Goal: Task Accomplishment & Management: Manage account settings

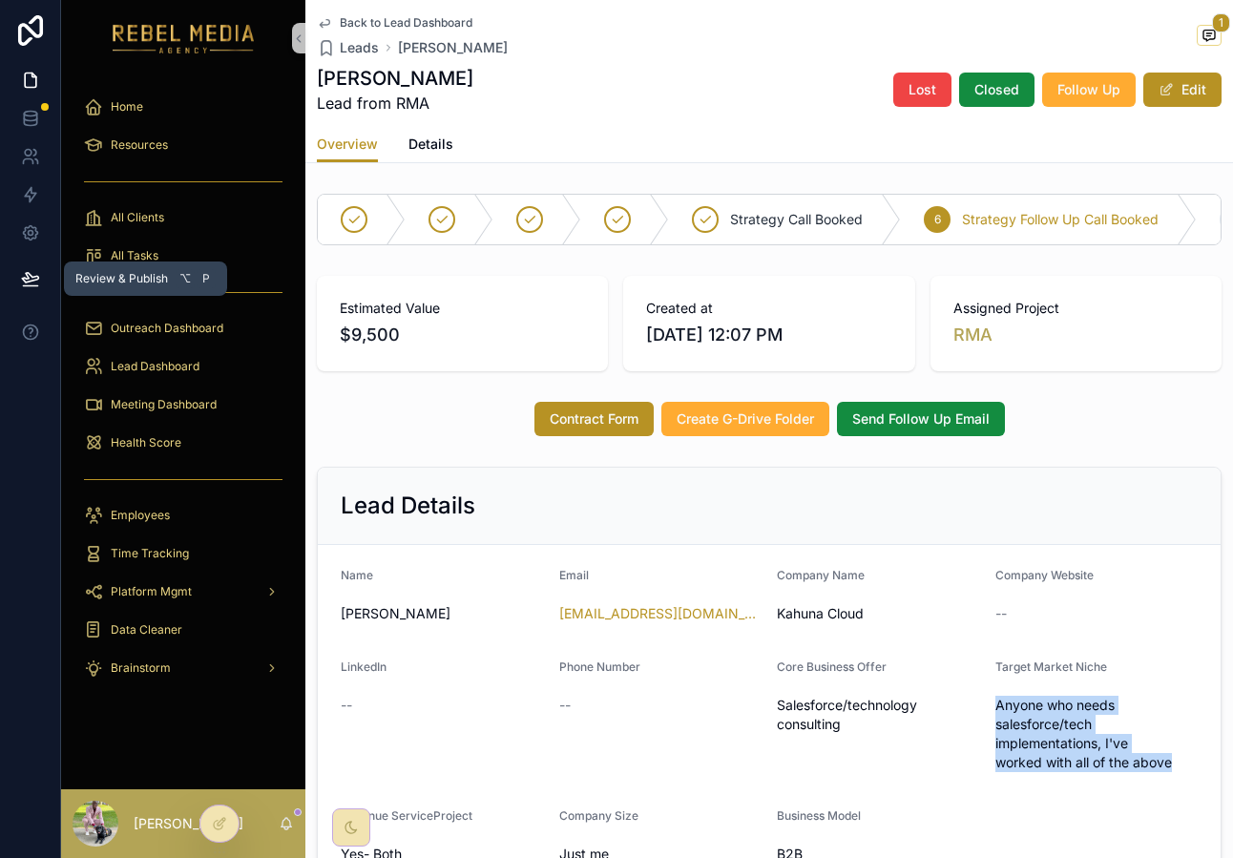
scroll to position [0, 192]
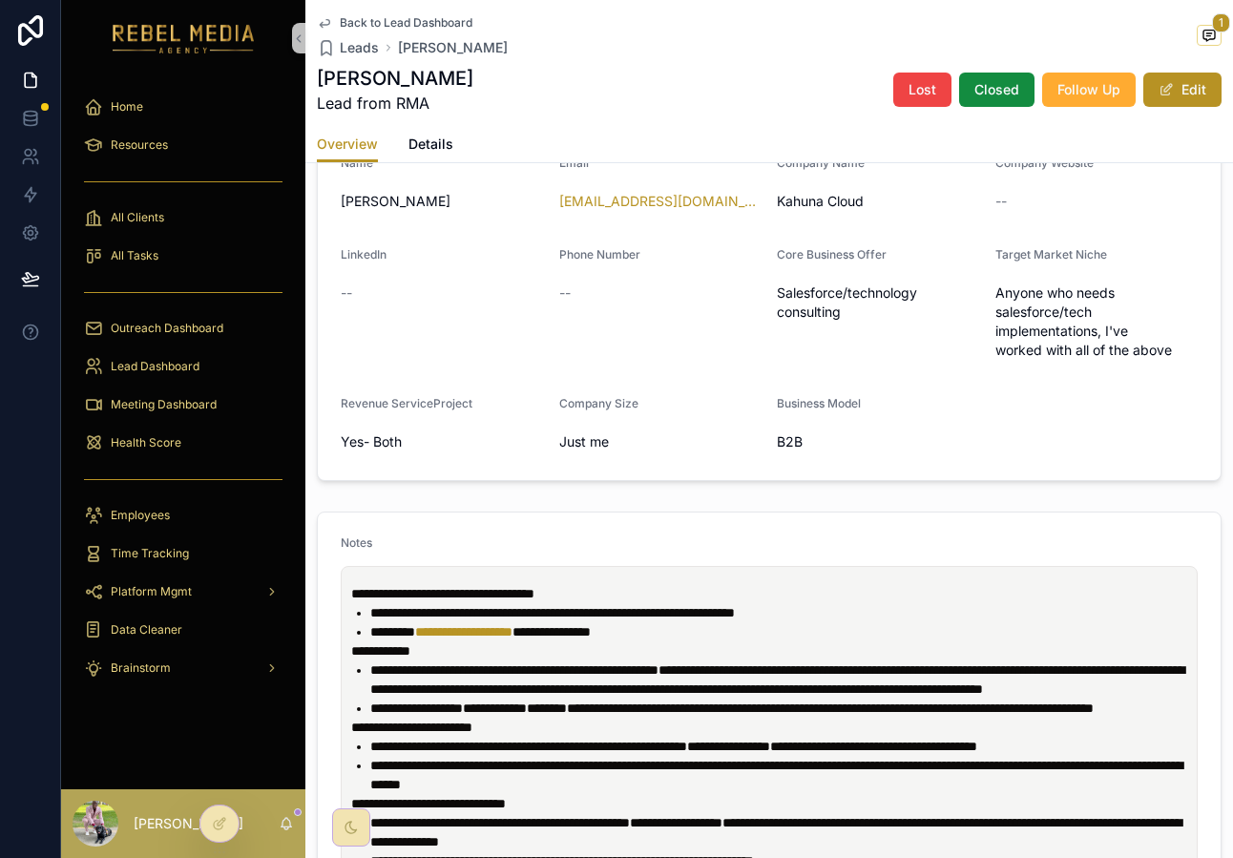
click at [470, 292] on div "--" at bounding box center [442, 293] width 203 height 19
click at [173, 210] on div "All Clients" at bounding box center [183, 217] width 199 height 31
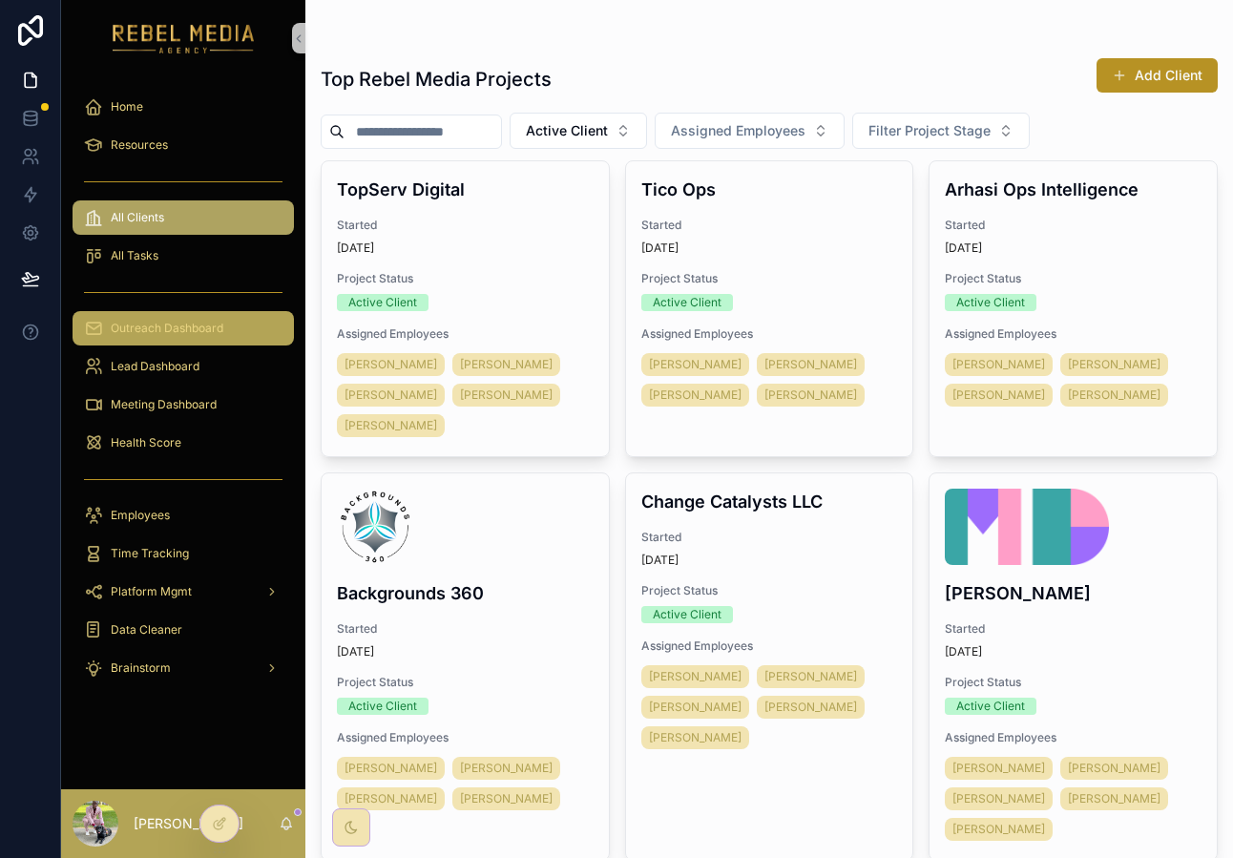
click at [168, 312] on link "Outreach Dashboard" at bounding box center [183, 328] width 221 height 34
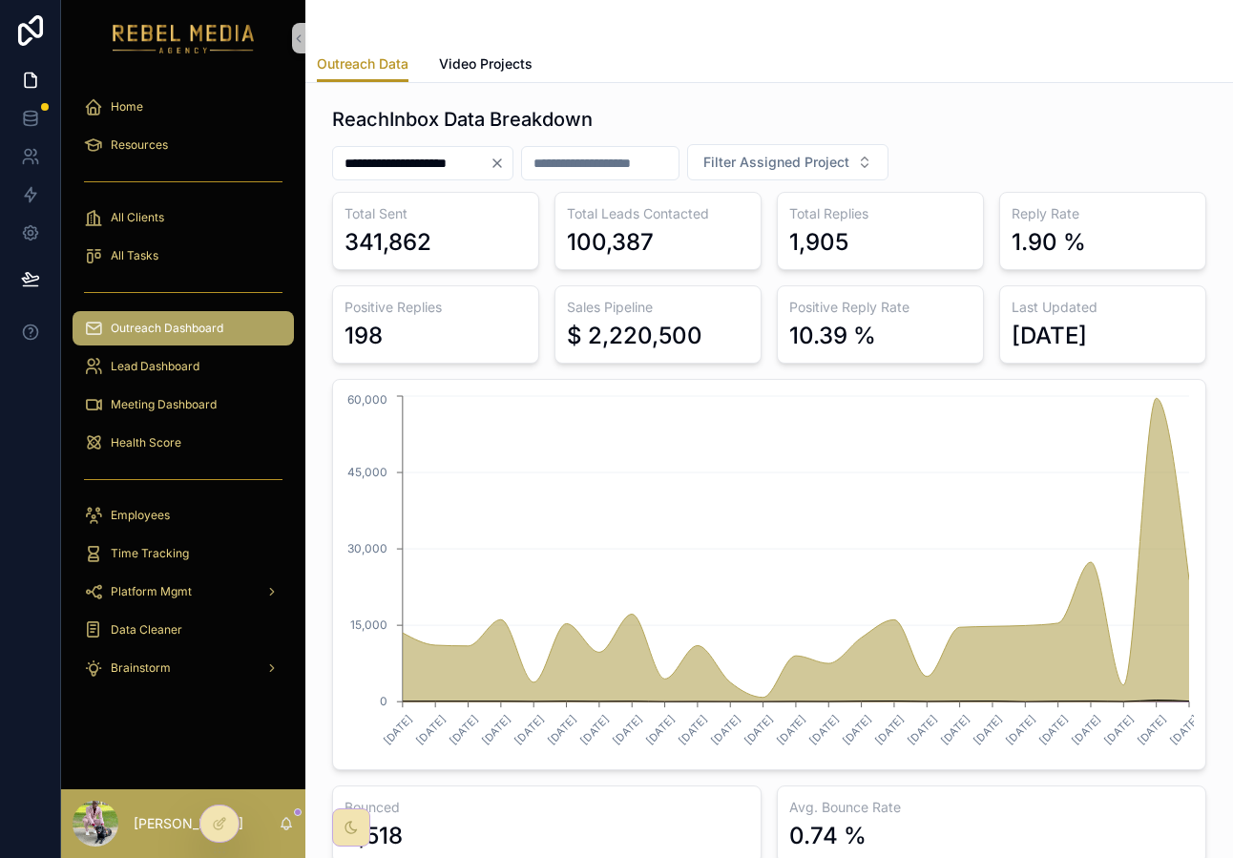
click at [505, 162] on icon "Clear" at bounding box center [497, 163] width 15 height 15
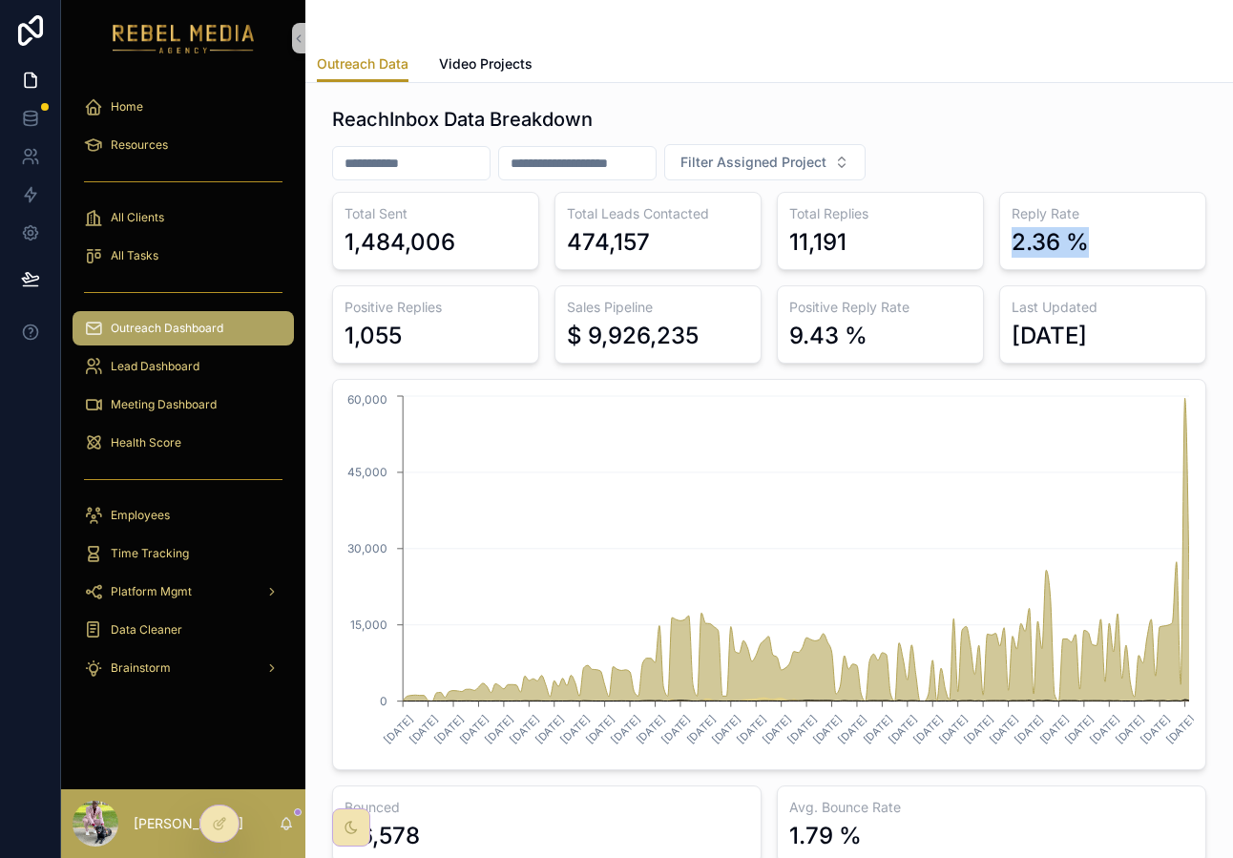
drag, startPoint x: 1105, startPoint y: 236, endPoint x: 1002, endPoint y: 240, distance: 103.2
click at [1002, 240] on div "Reply Rate 2.36 %" at bounding box center [1103, 231] width 207 height 78
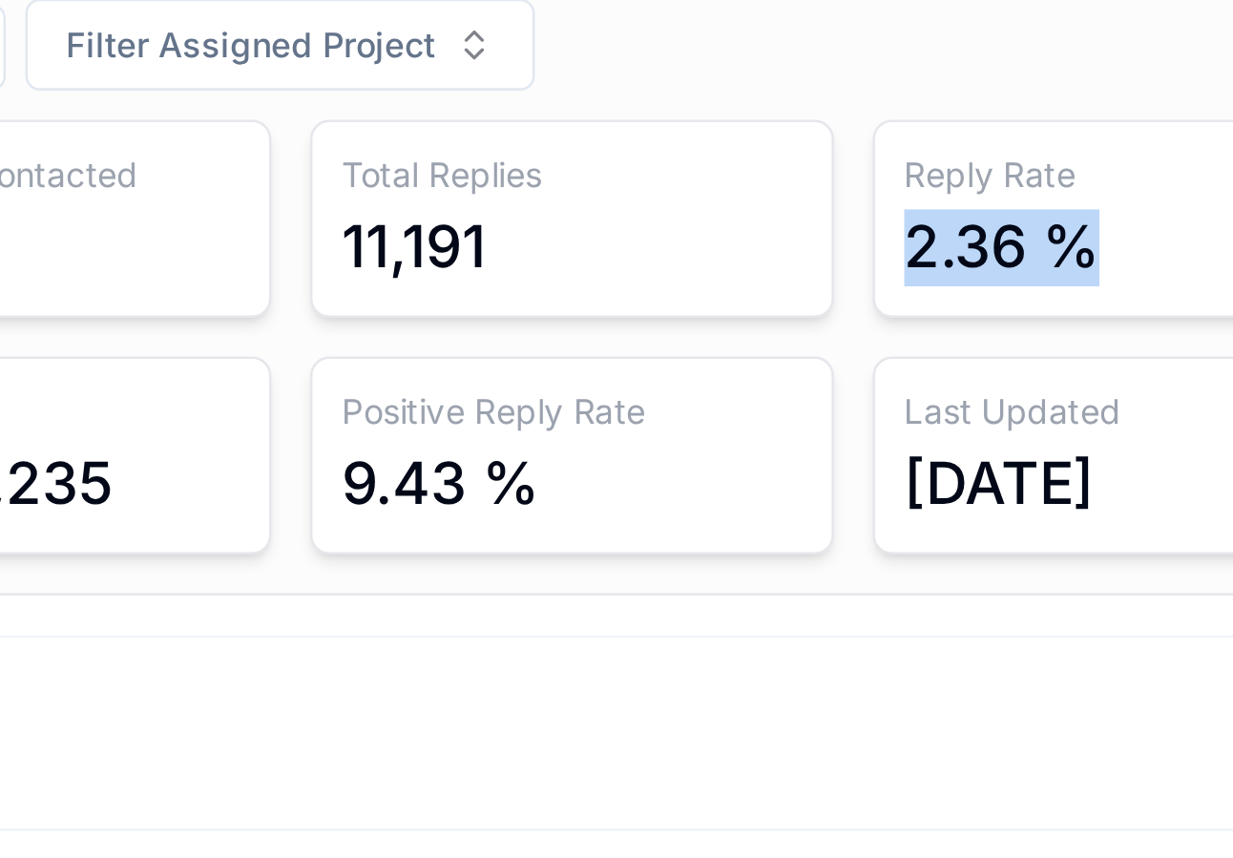
click at [1081, 240] on div "2.36 %" at bounding box center [1050, 242] width 77 height 31
drag, startPoint x: 1084, startPoint y: 240, endPoint x: 1015, endPoint y: 238, distance: 68.8
click at [1015, 238] on div "2.36 %" at bounding box center [1050, 242] width 77 height 31
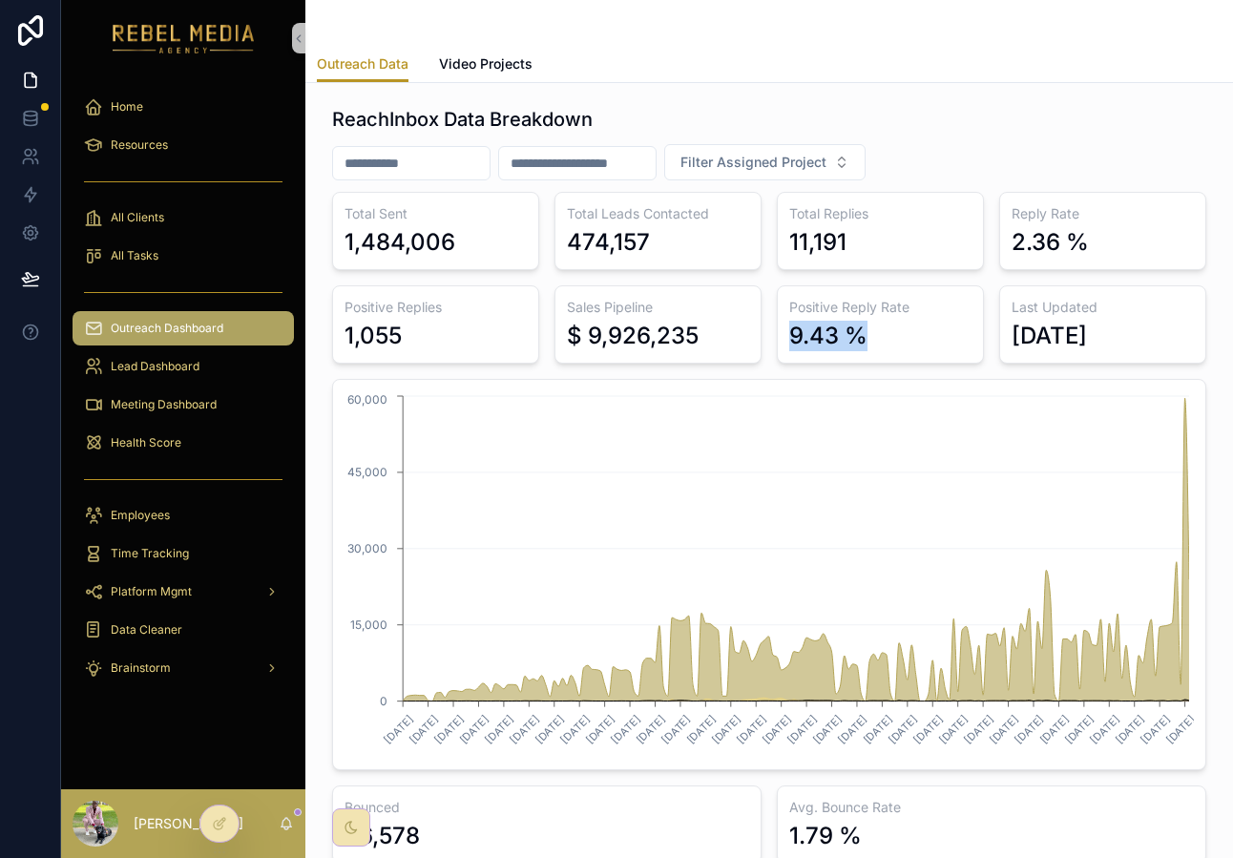
drag, startPoint x: 949, startPoint y: 346, endPoint x: 789, endPoint y: 338, distance: 160.6
click at [786, 341] on div "Positive Reply Rate 9.43 %" at bounding box center [880, 324] width 207 height 78
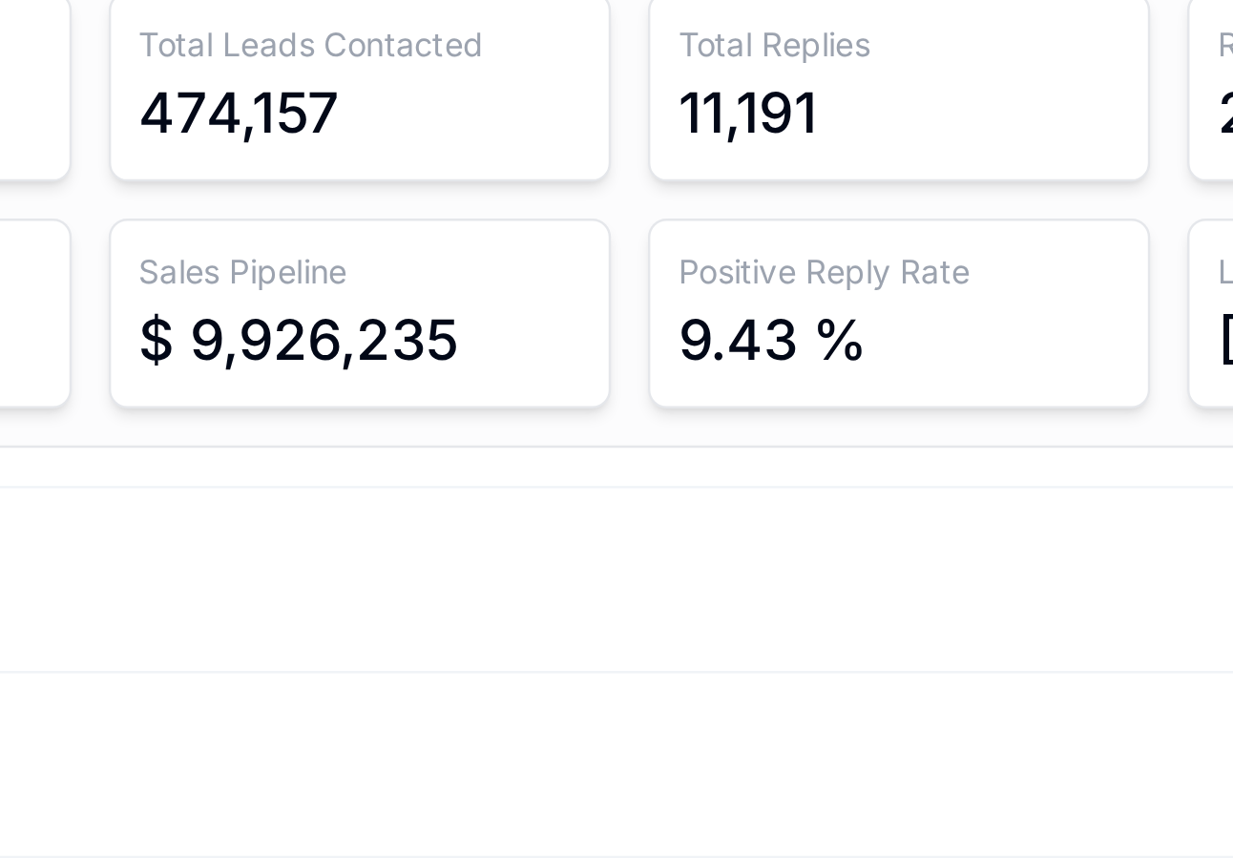
click at [802, 334] on div "9.43 %" at bounding box center [829, 336] width 78 height 31
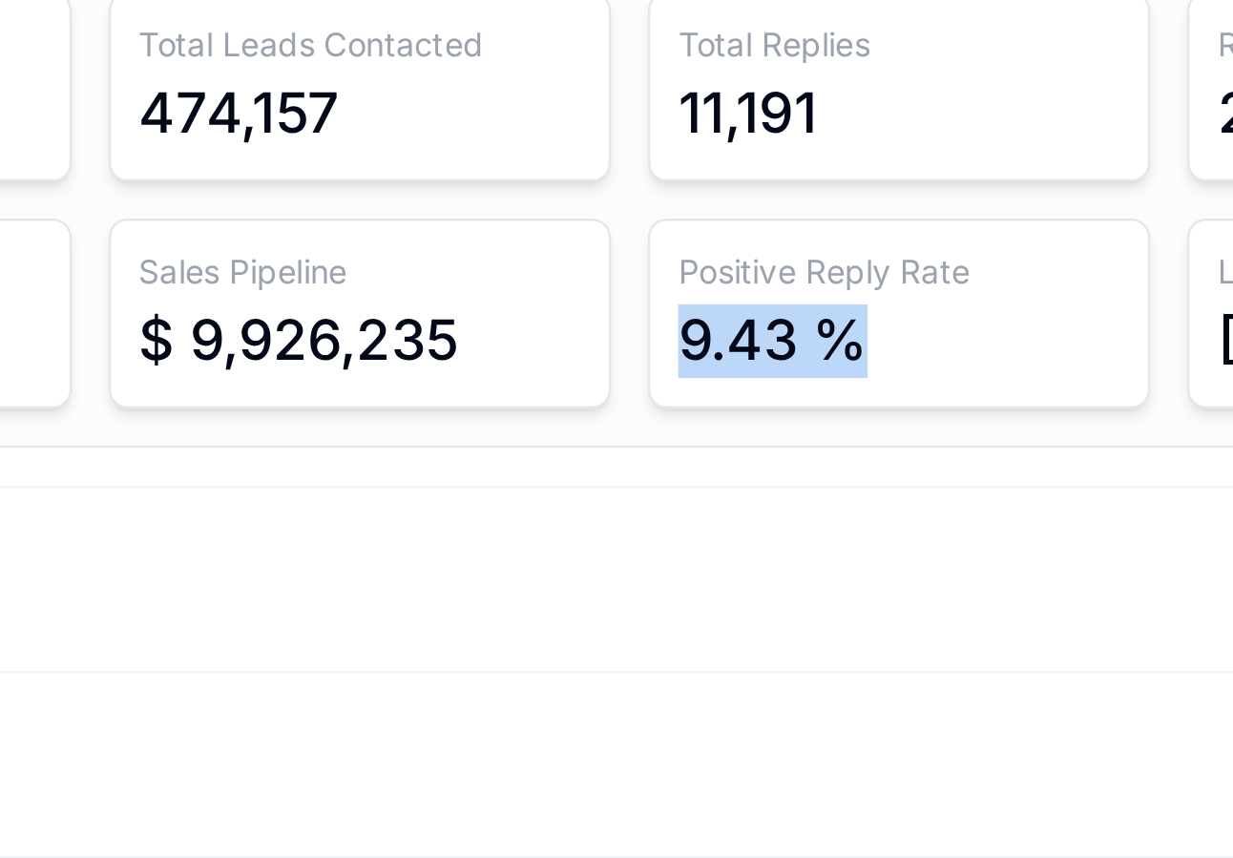
drag, startPoint x: 790, startPoint y: 335, endPoint x: 865, endPoint y: 335, distance: 75.4
click at [865, 335] on div "9.43 %" at bounding box center [881, 336] width 182 height 31
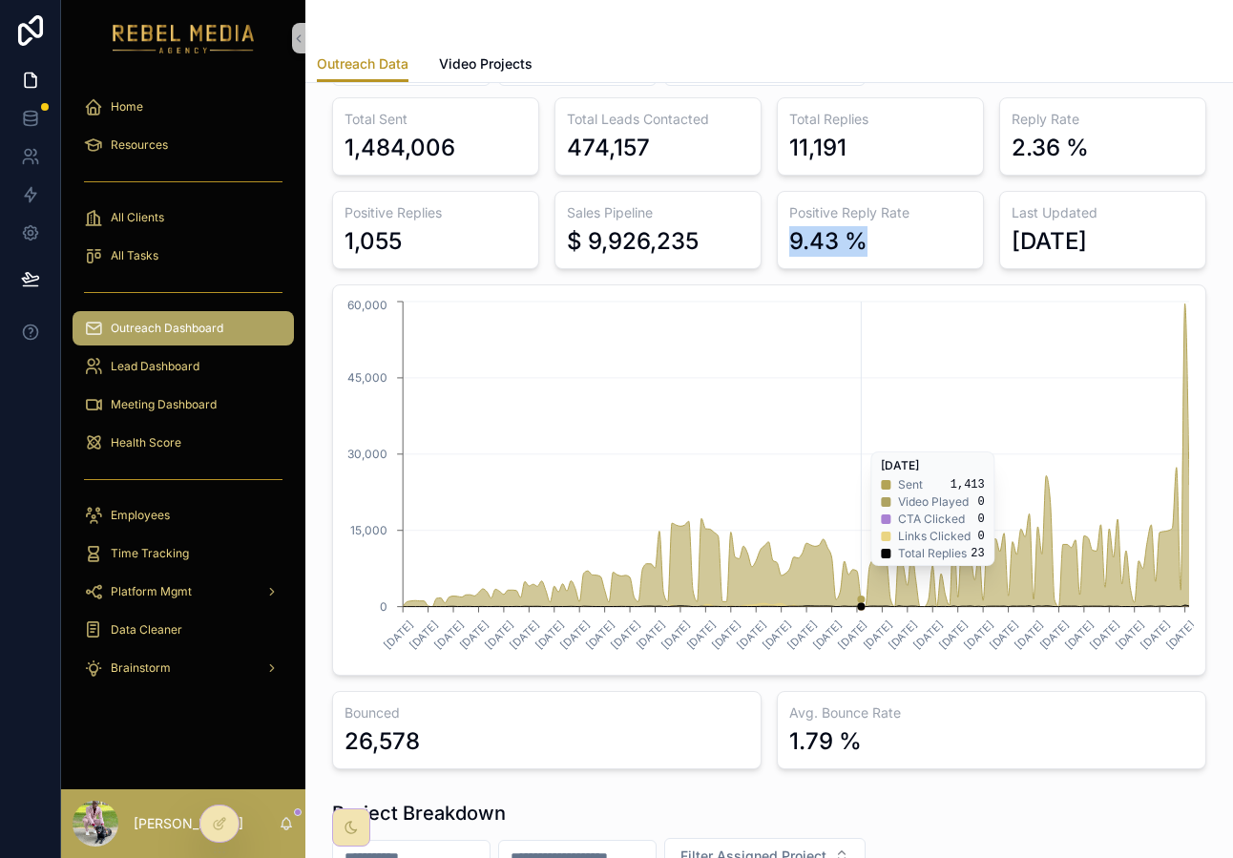
scroll to position [95, 0]
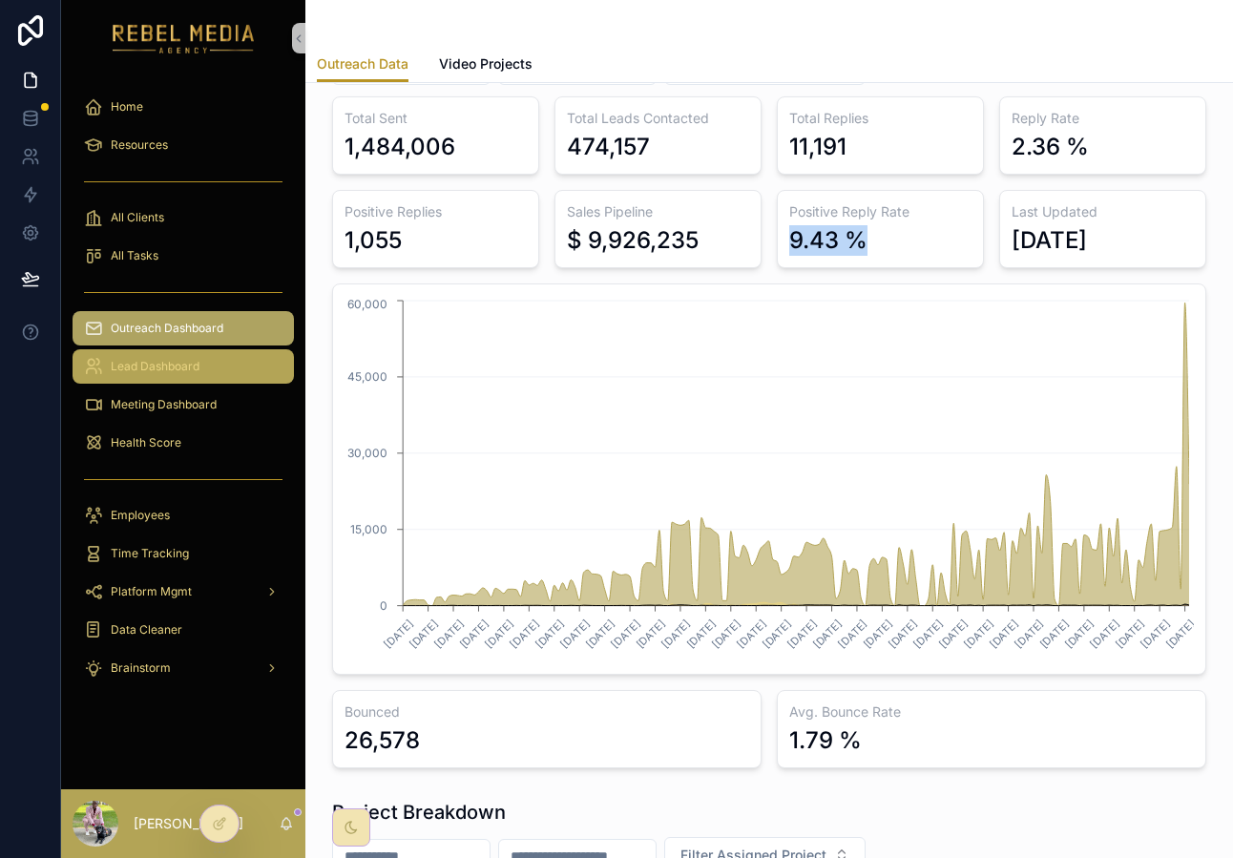
click at [176, 360] on span "Lead Dashboard" at bounding box center [155, 366] width 89 height 15
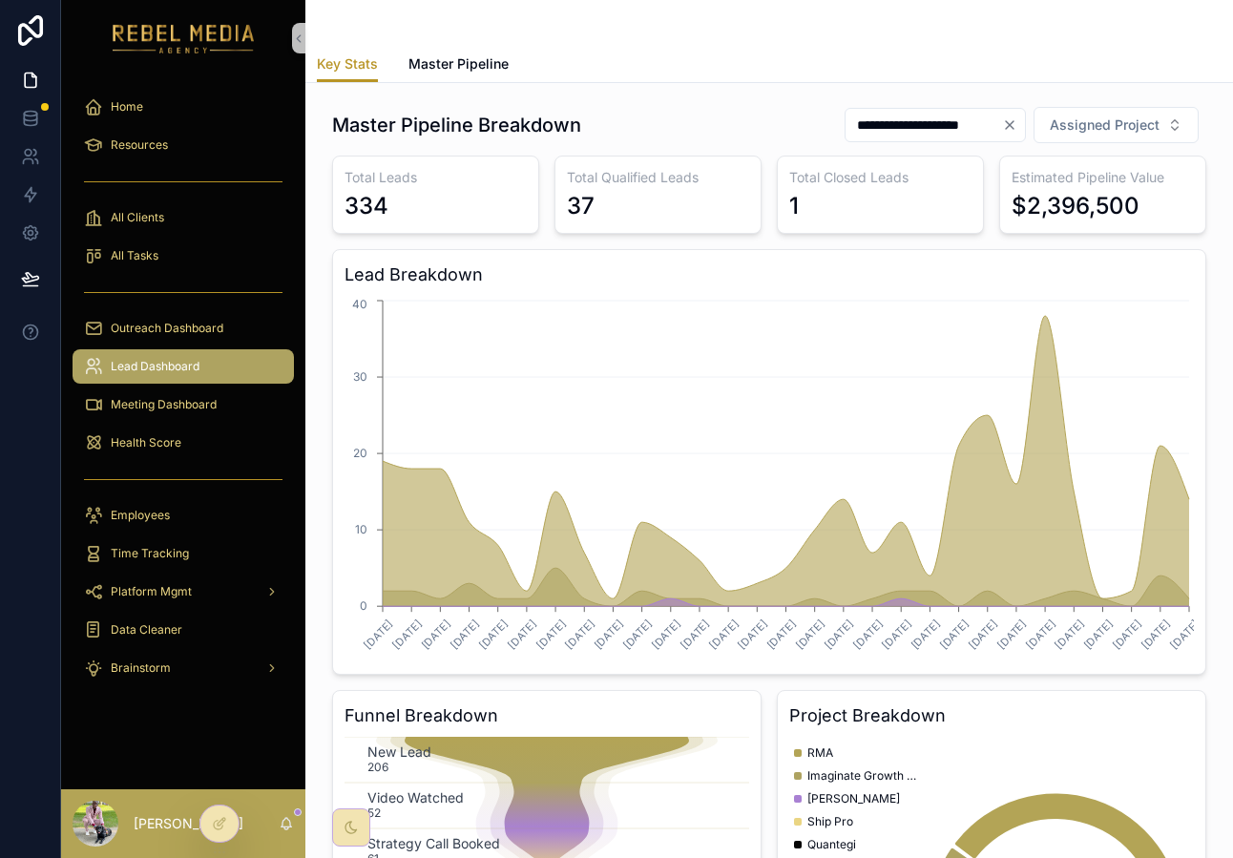
click at [156, 424] on div "Health Score" at bounding box center [183, 443] width 244 height 38
click at [152, 406] on span "Meeting Dashboard" at bounding box center [164, 404] width 106 height 15
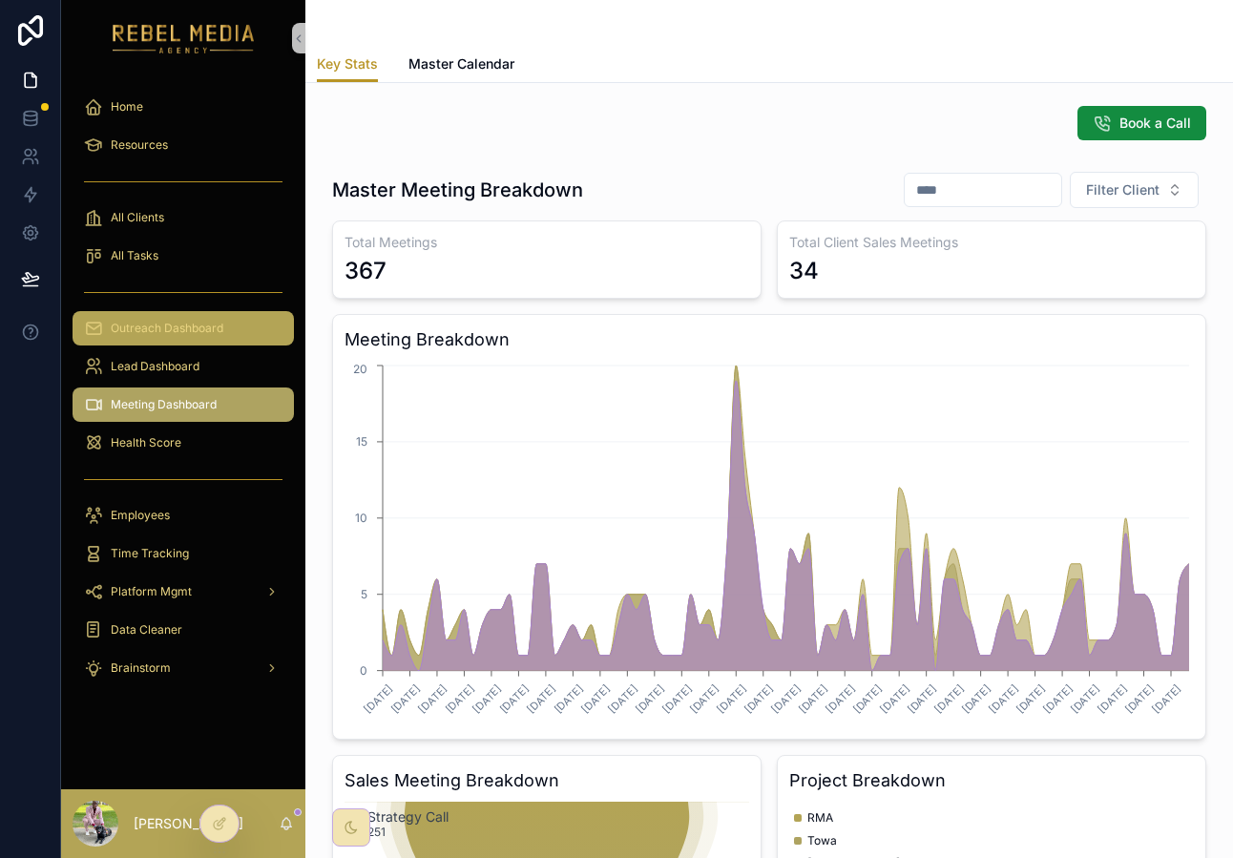
click at [184, 329] on span "Outreach Dashboard" at bounding box center [167, 328] width 113 height 15
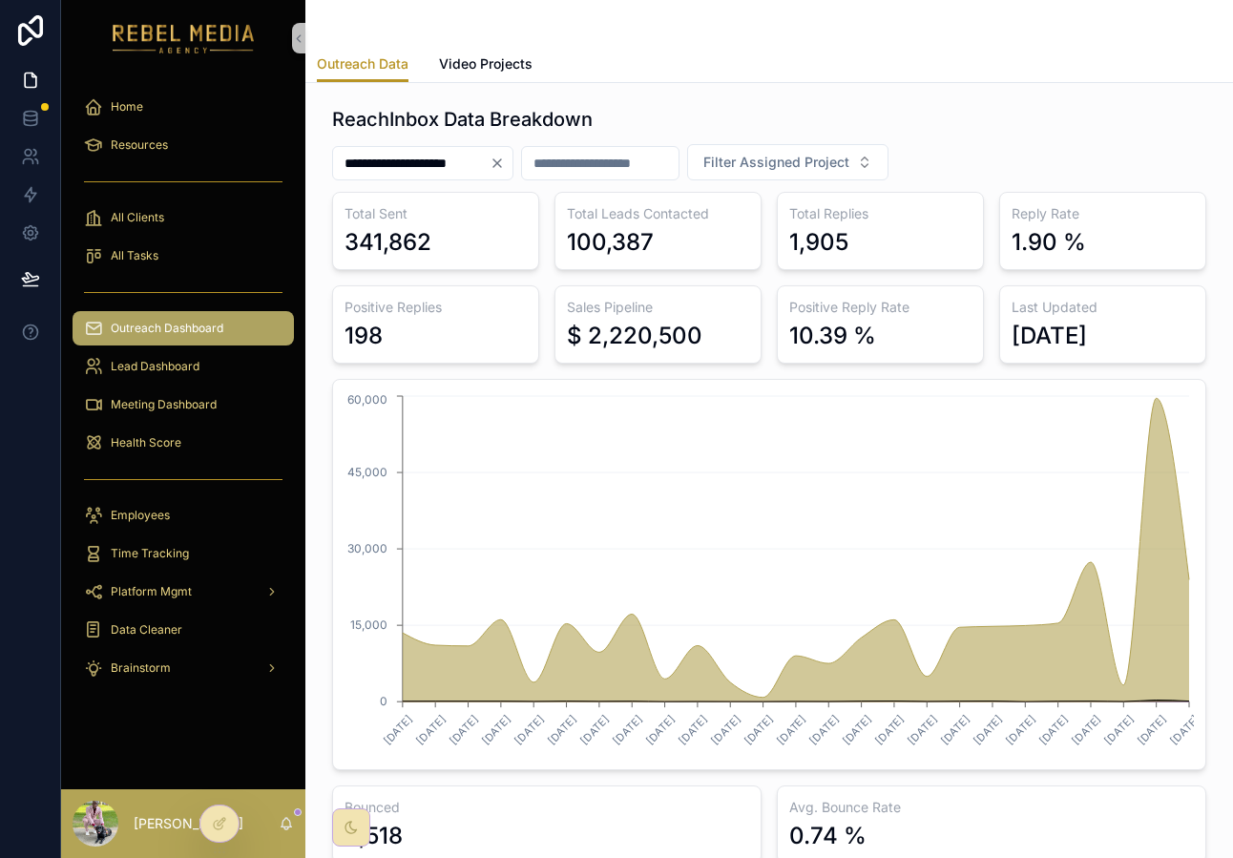
scroll to position [308, 0]
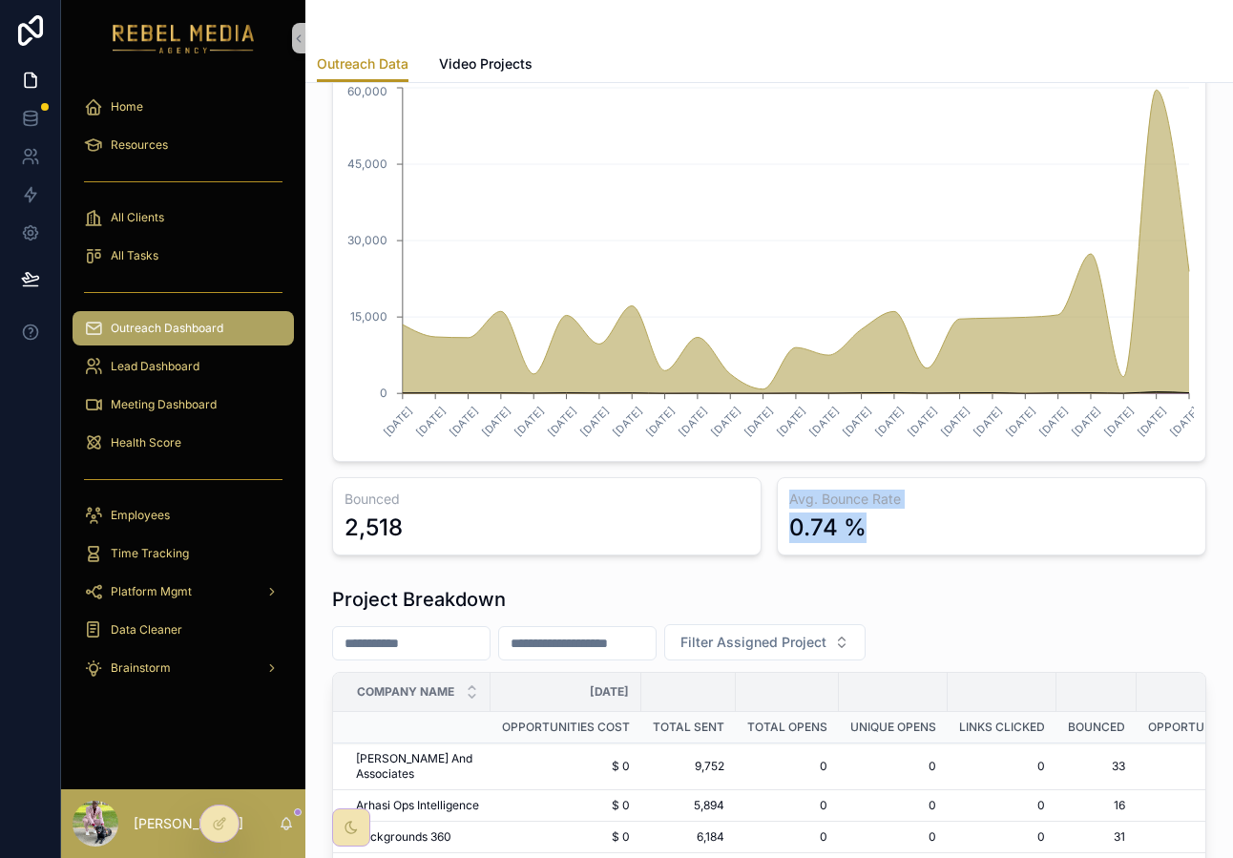
drag, startPoint x: 881, startPoint y: 515, endPoint x: 767, endPoint y: 515, distance: 114.6
click at [767, 515] on div "Total Sent 341,862 Total Leads Contacted 100,387 Total Replies 1,905 Reply Rate…" at bounding box center [769, 220] width 874 height 672
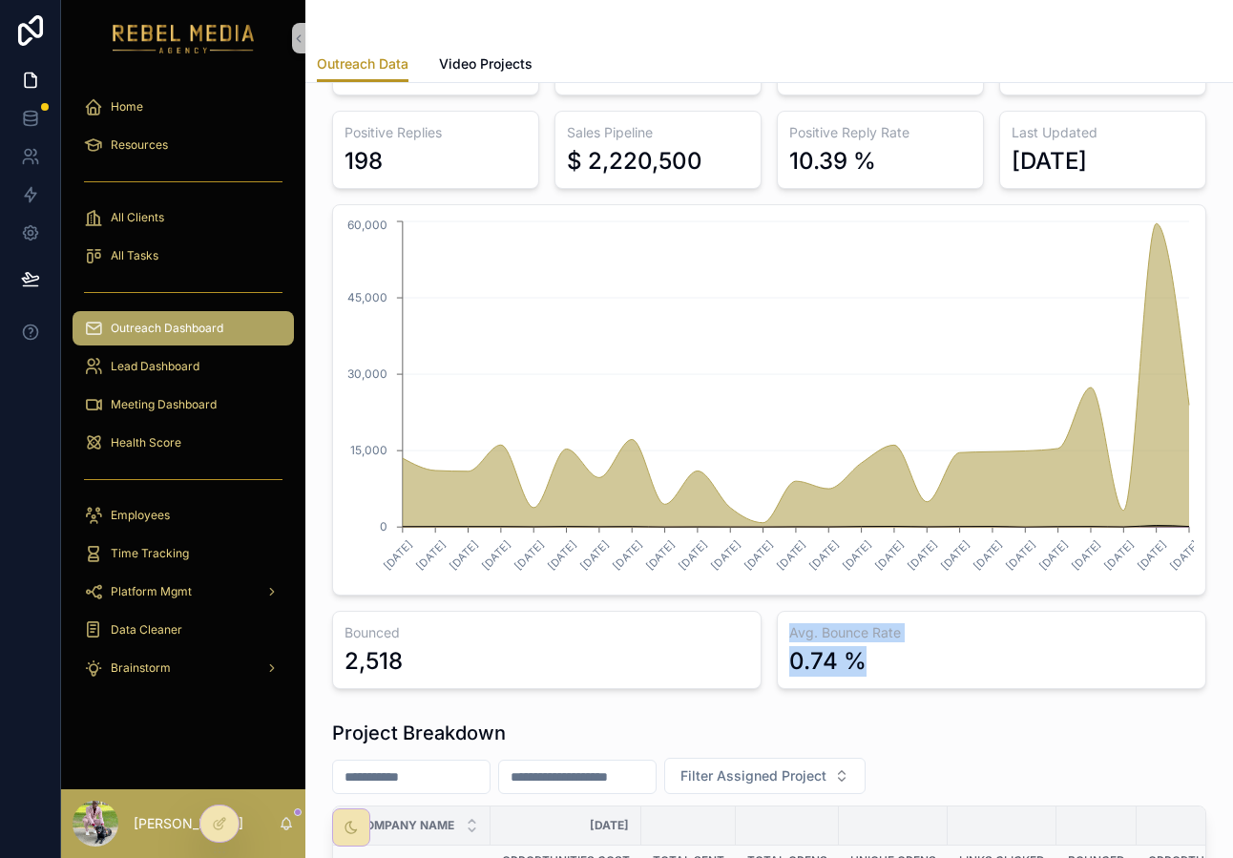
scroll to position [0, 0]
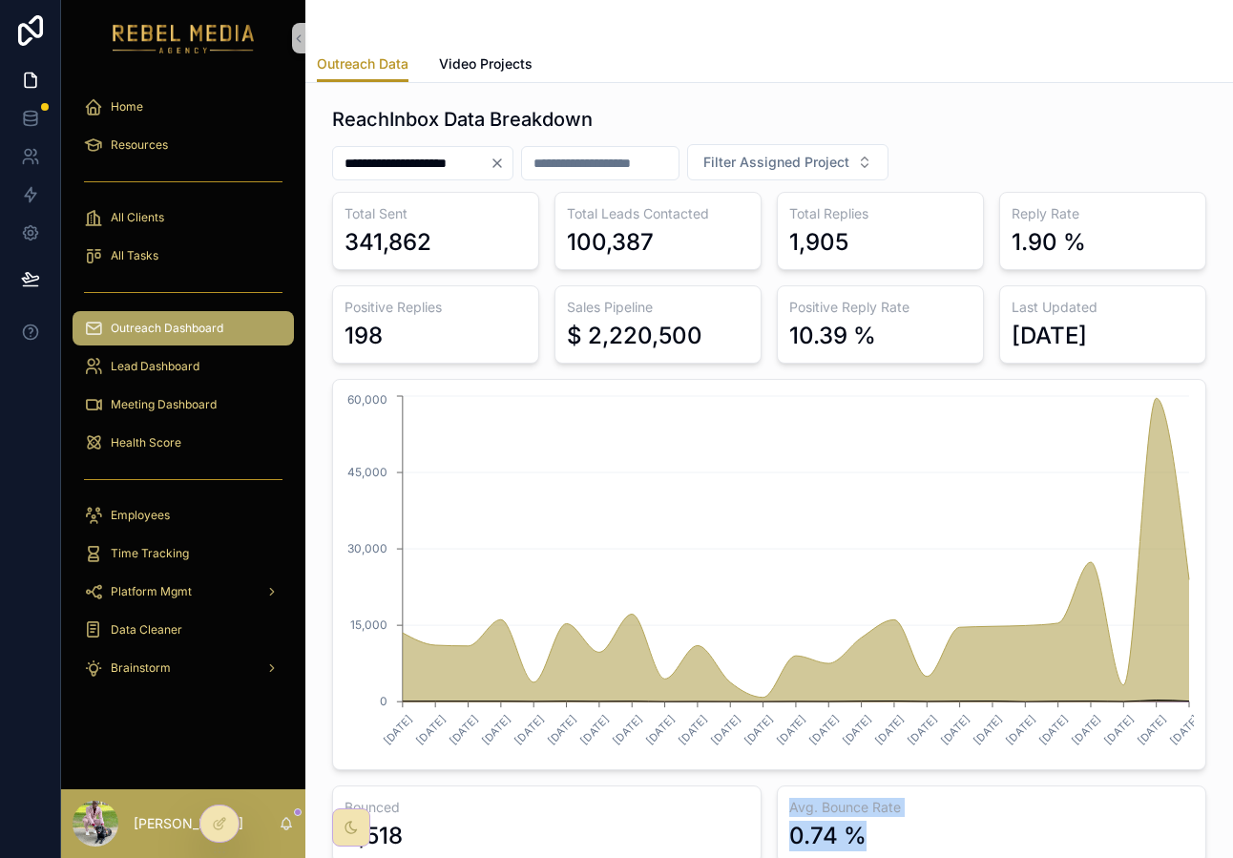
click at [174, 386] on div "Meeting Dashboard" at bounding box center [183, 405] width 244 height 38
click at [208, 374] on div "Lead Dashboard" at bounding box center [183, 366] width 199 height 31
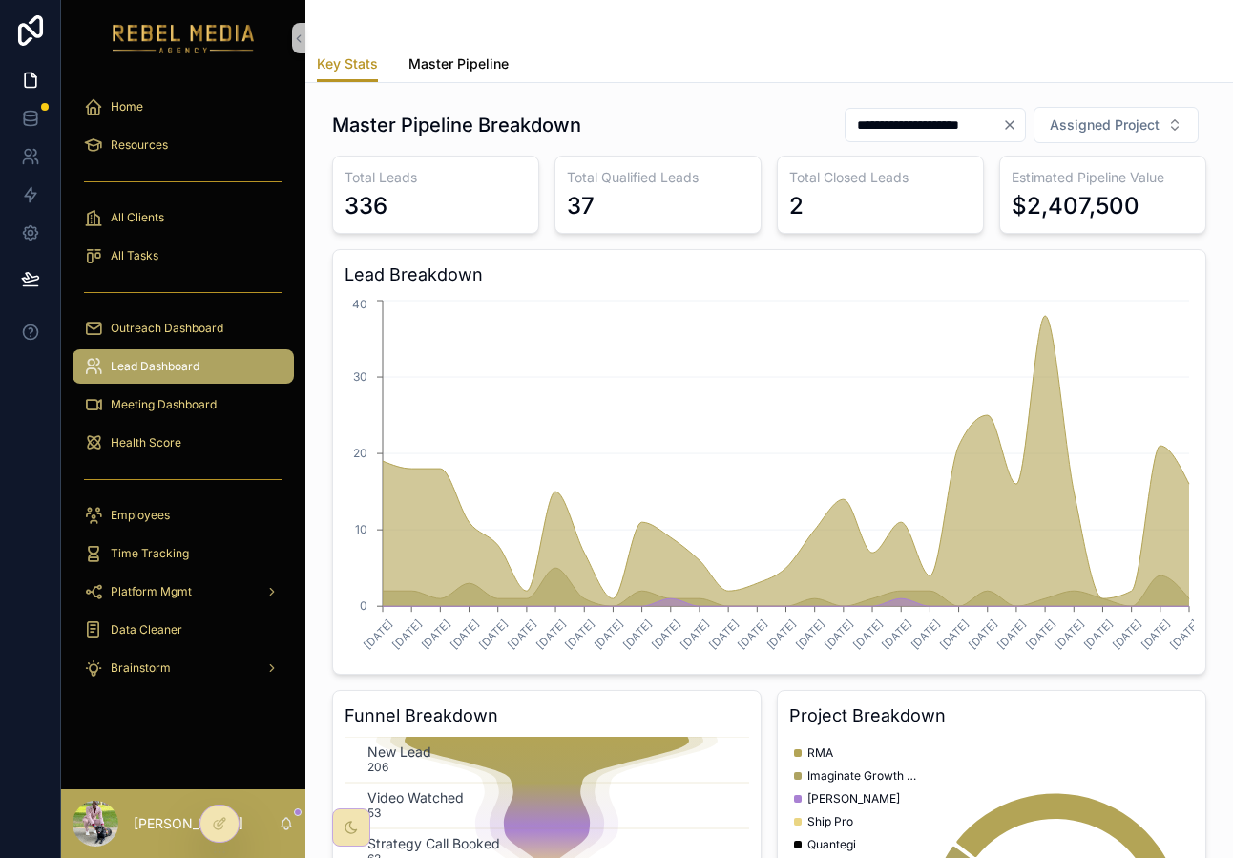
click at [442, 77] on link "Master Pipeline" at bounding box center [459, 66] width 100 height 38
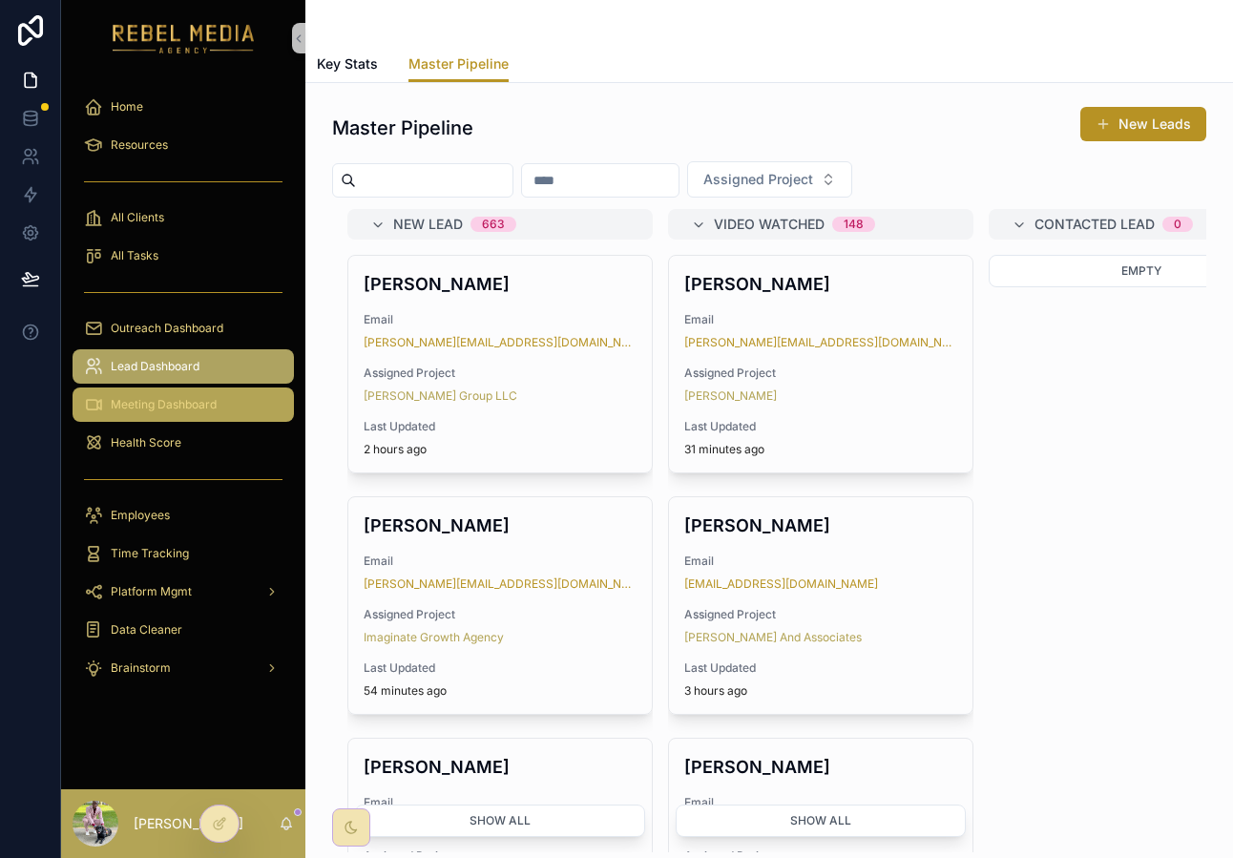
click at [220, 407] on div "Meeting Dashboard" at bounding box center [183, 405] width 199 height 31
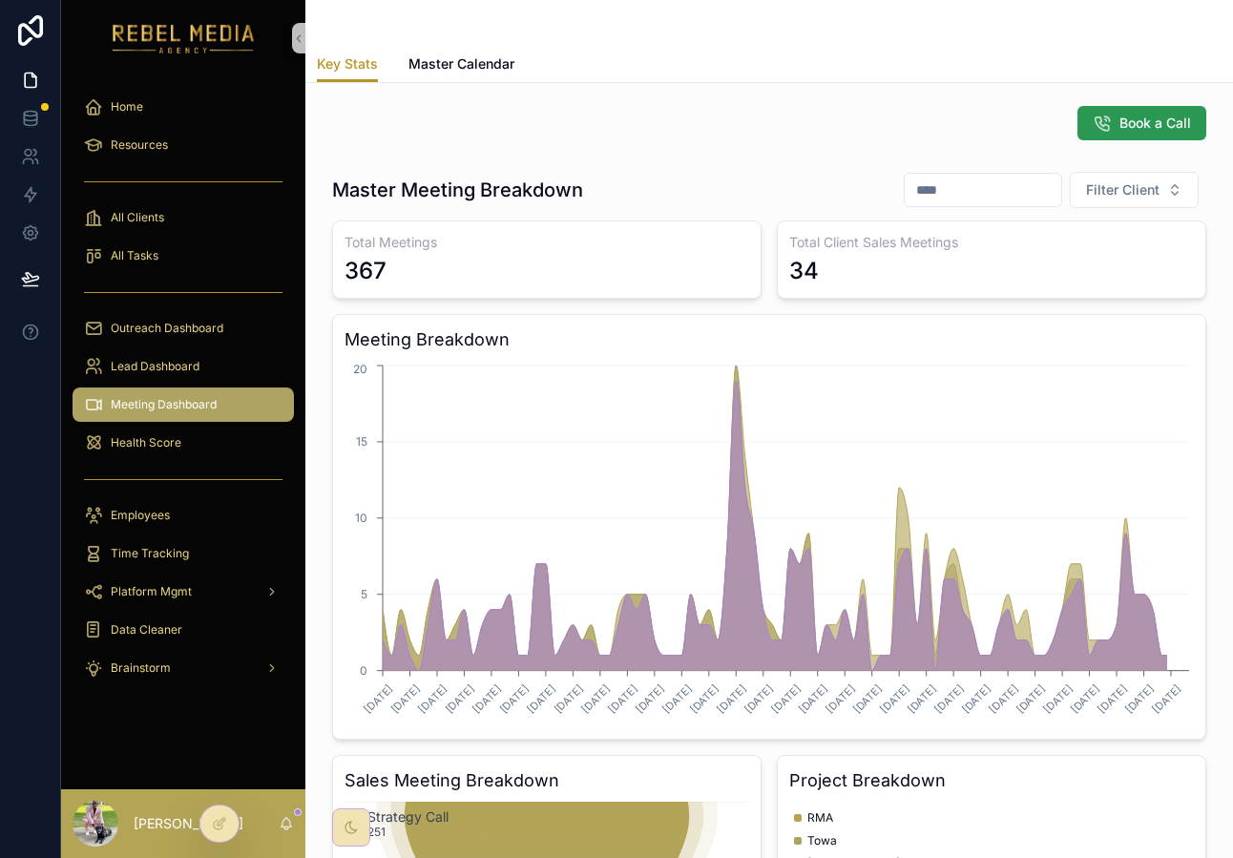
click at [1149, 126] on span "Book a Call" at bounding box center [1156, 123] width 72 height 19
click at [464, 72] on span "Master Calendar" at bounding box center [462, 63] width 106 height 19
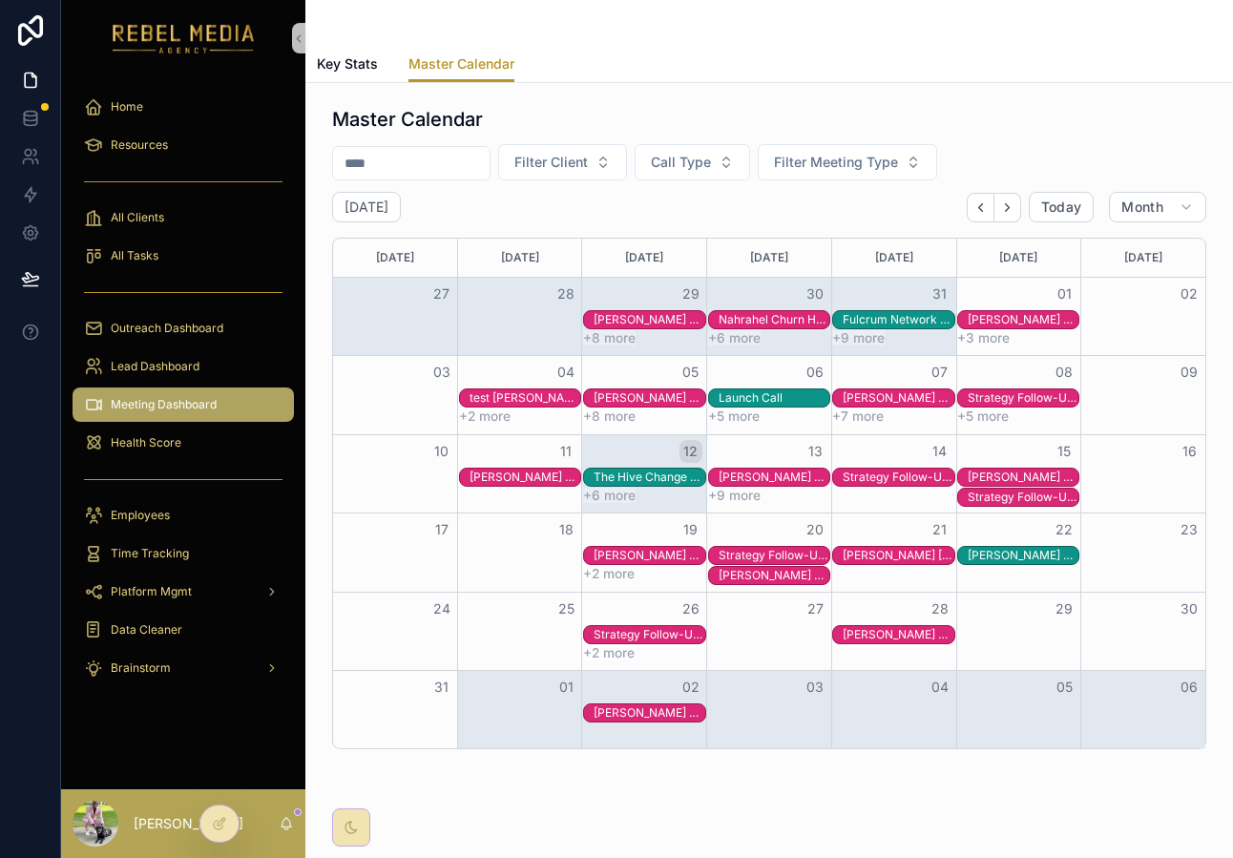
click at [871, 558] on div "[PERSON_NAME] [PERSON_NAME]/[PERSON_NAME] Healthcare Advisors" at bounding box center [899, 555] width 112 height 15
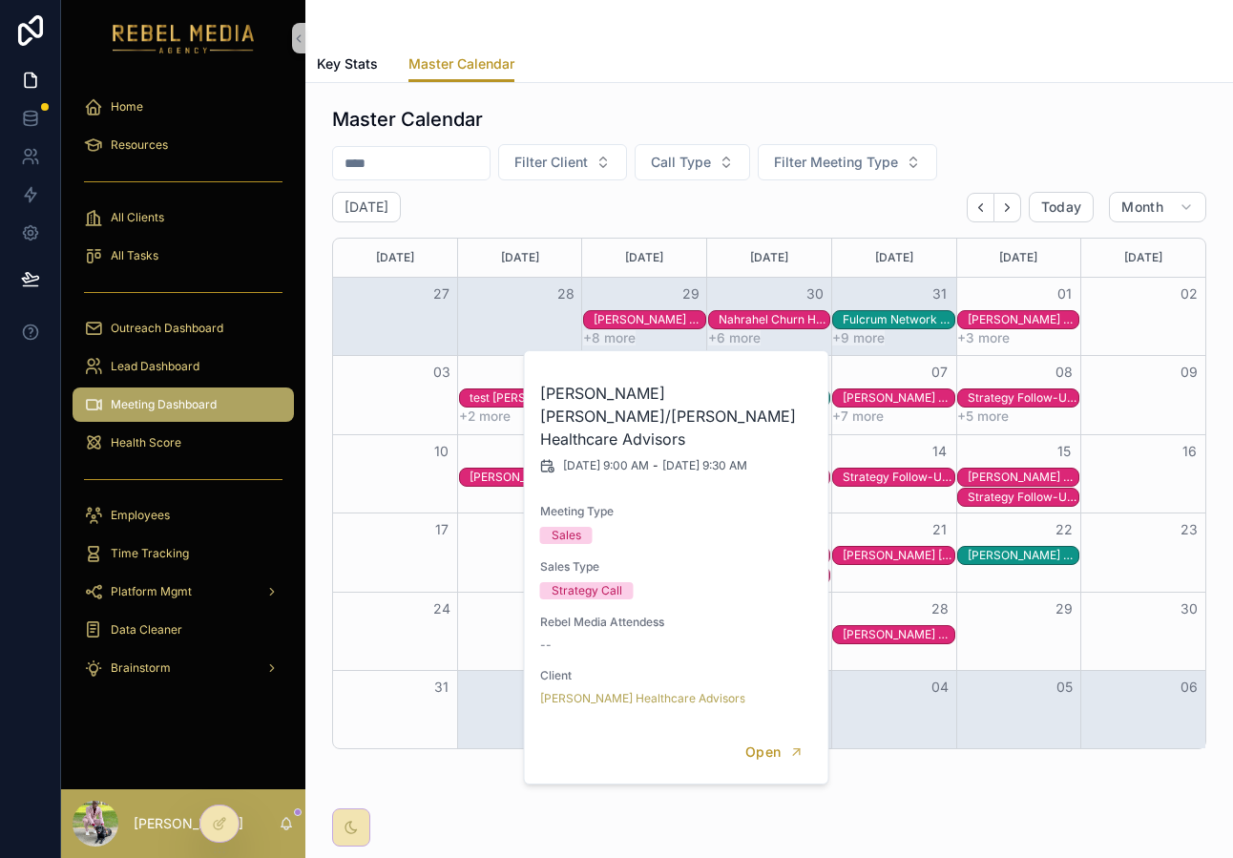
click at [885, 627] on div "[PERSON_NAME] Free IP Strategy Call" at bounding box center [899, 634] width 112 height 15
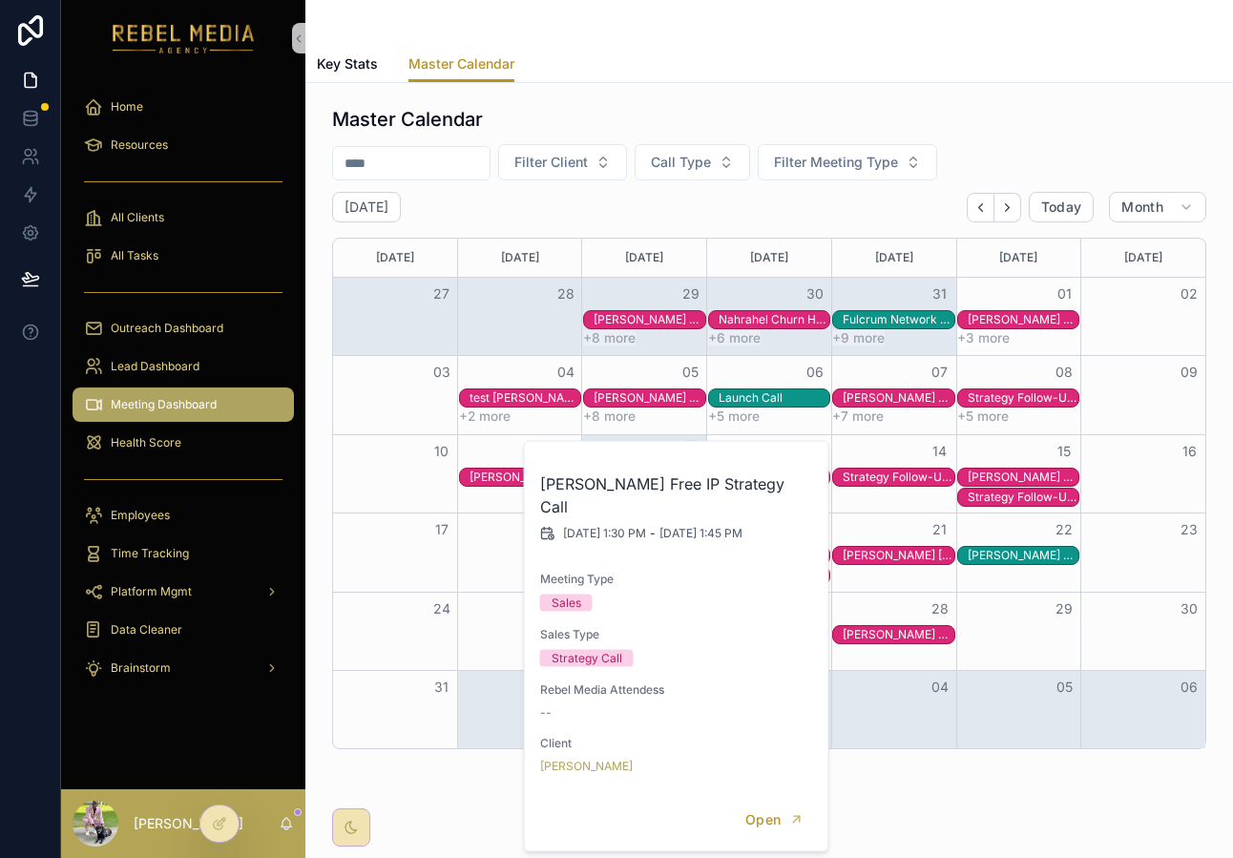
click at [873, 587] on div "Month View" at bounding box center [894, 552] width 125 height 77
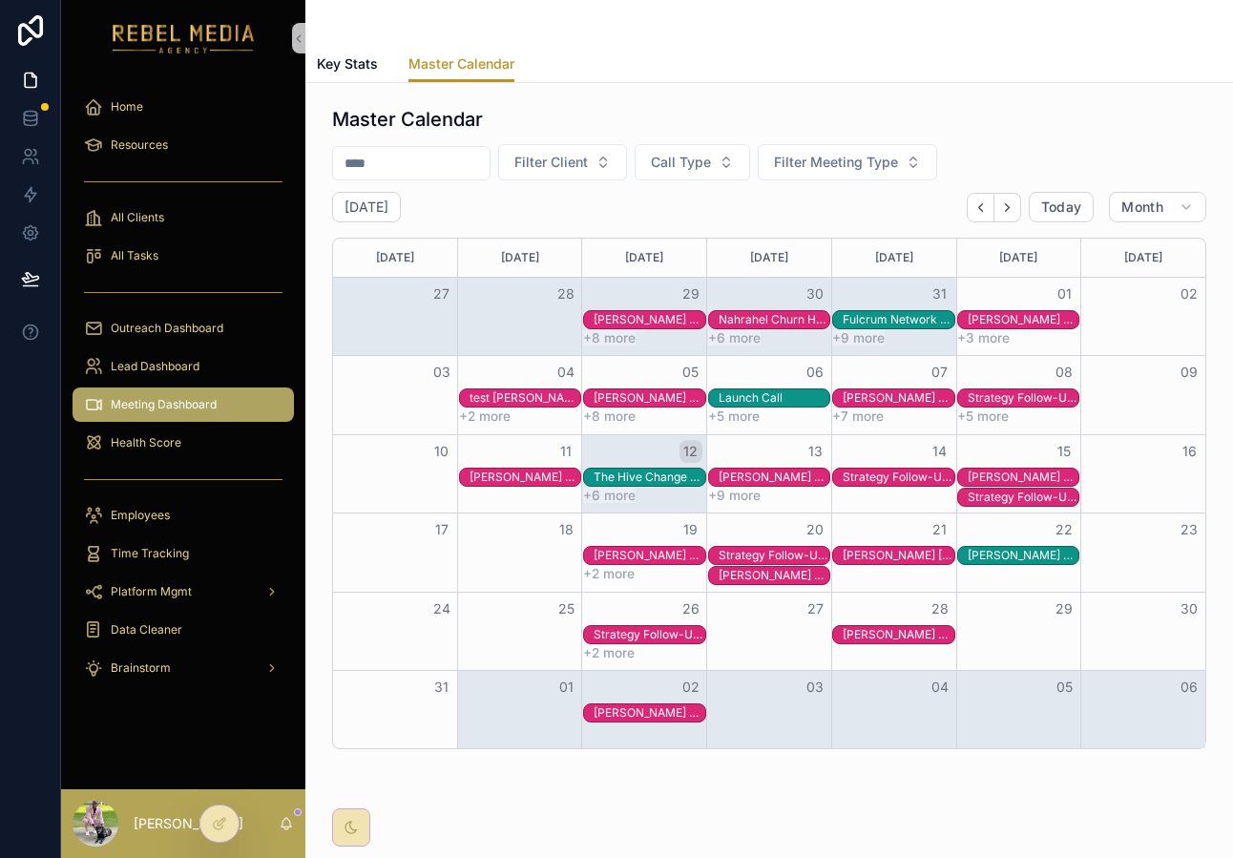
click at [655, 633] on div "Strategy Follow-Up Call" at bounding box center [650, 634] width 112 height 15
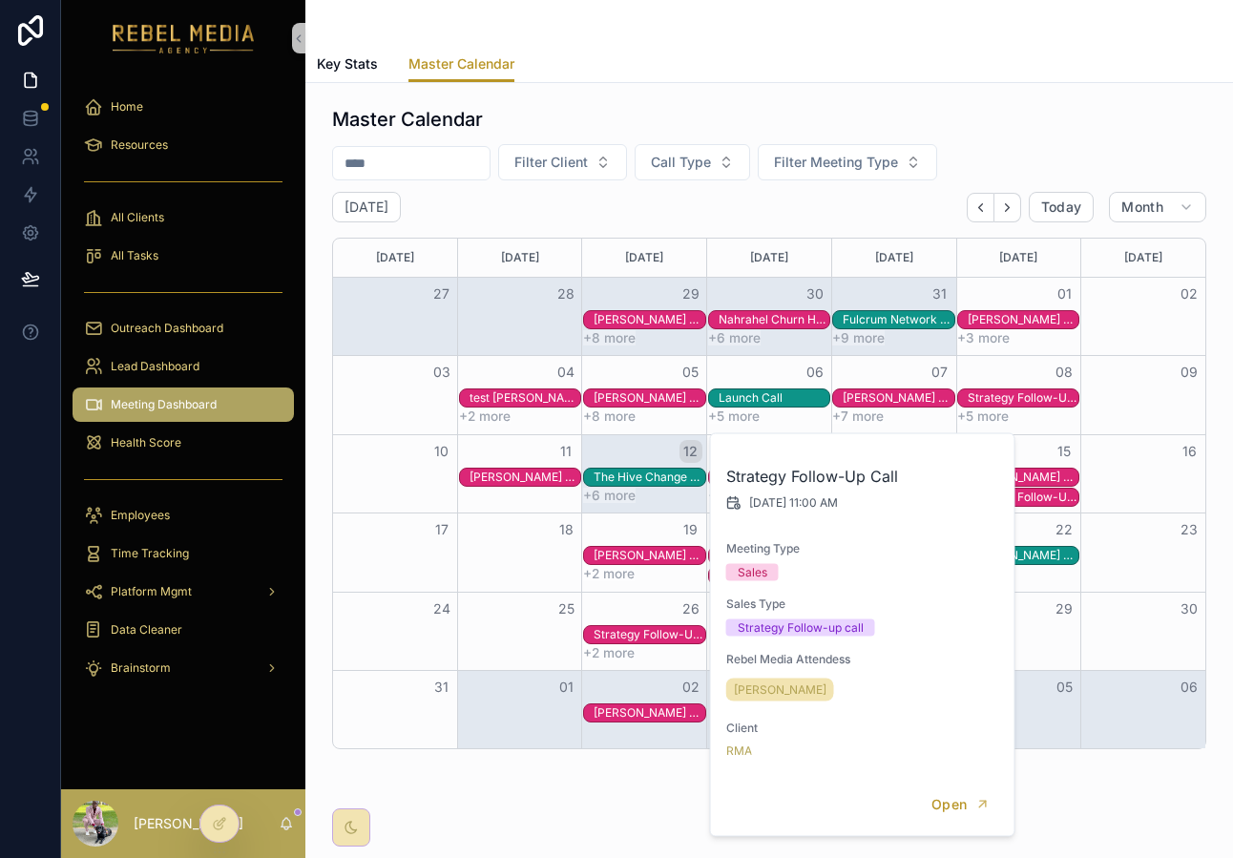
click at [655, 595] on div "26" at bounding box center [644, 609] width 125 height 32
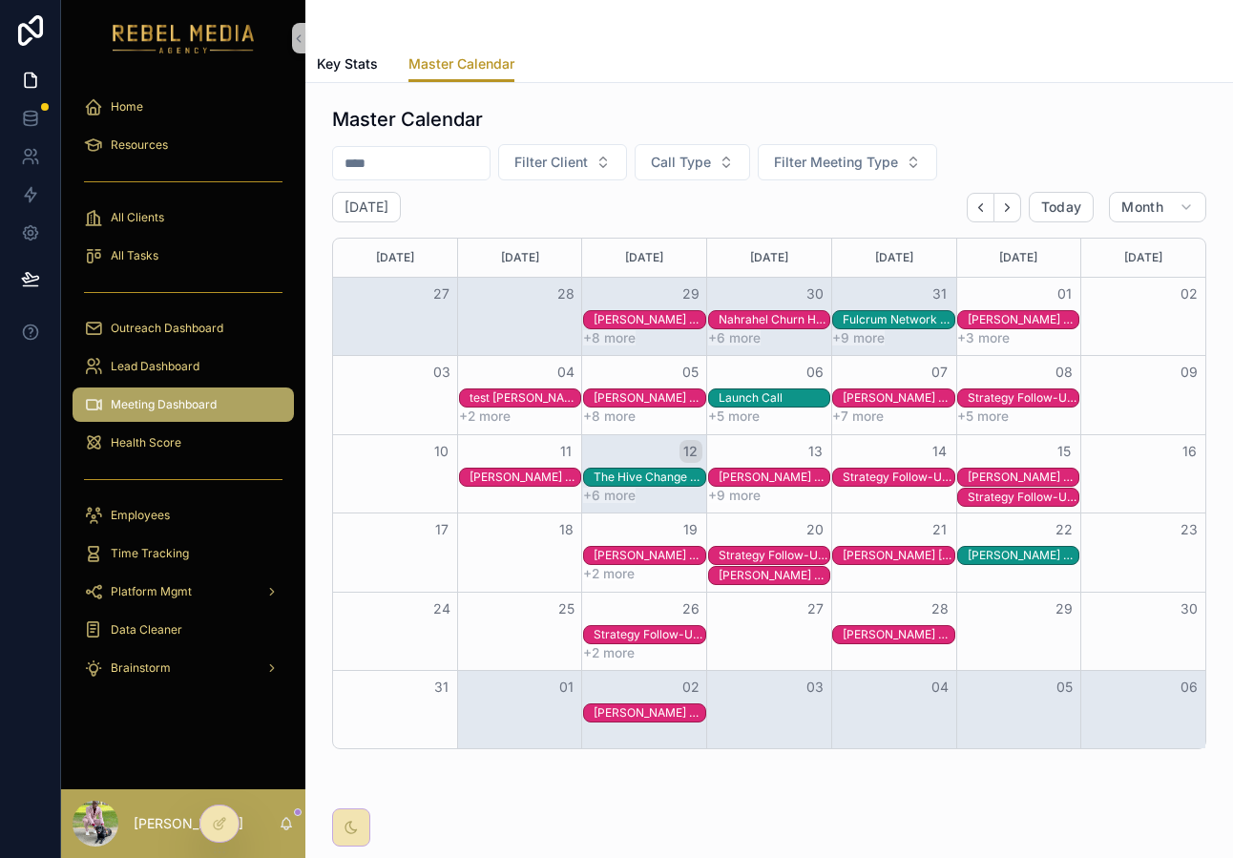
click at [681, 559] on div "[PERSON_NAME] Free IP Strategy Call" at bounding box center [650, 555] width 112 height 15
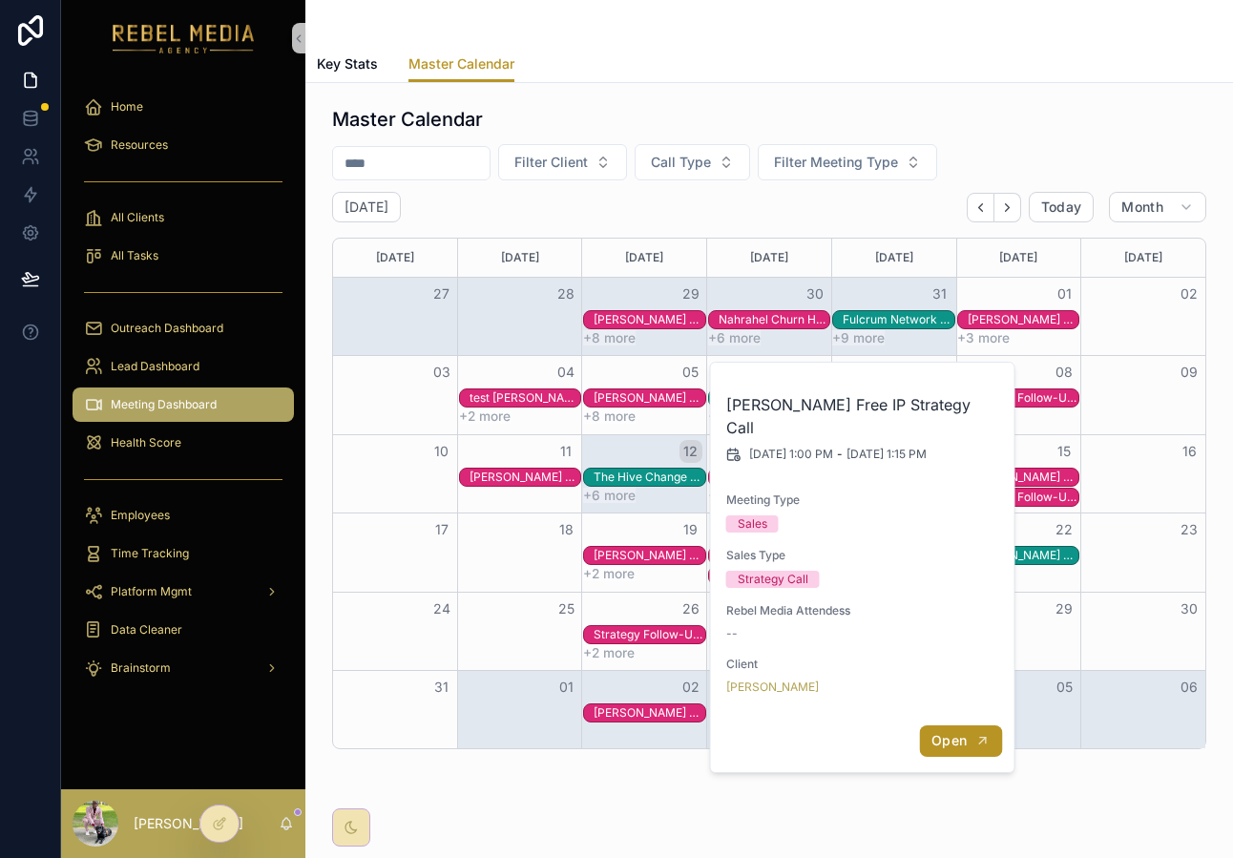
click at [964, 732] on span "Open" at bounding box center [949, 740] width 35 height 17
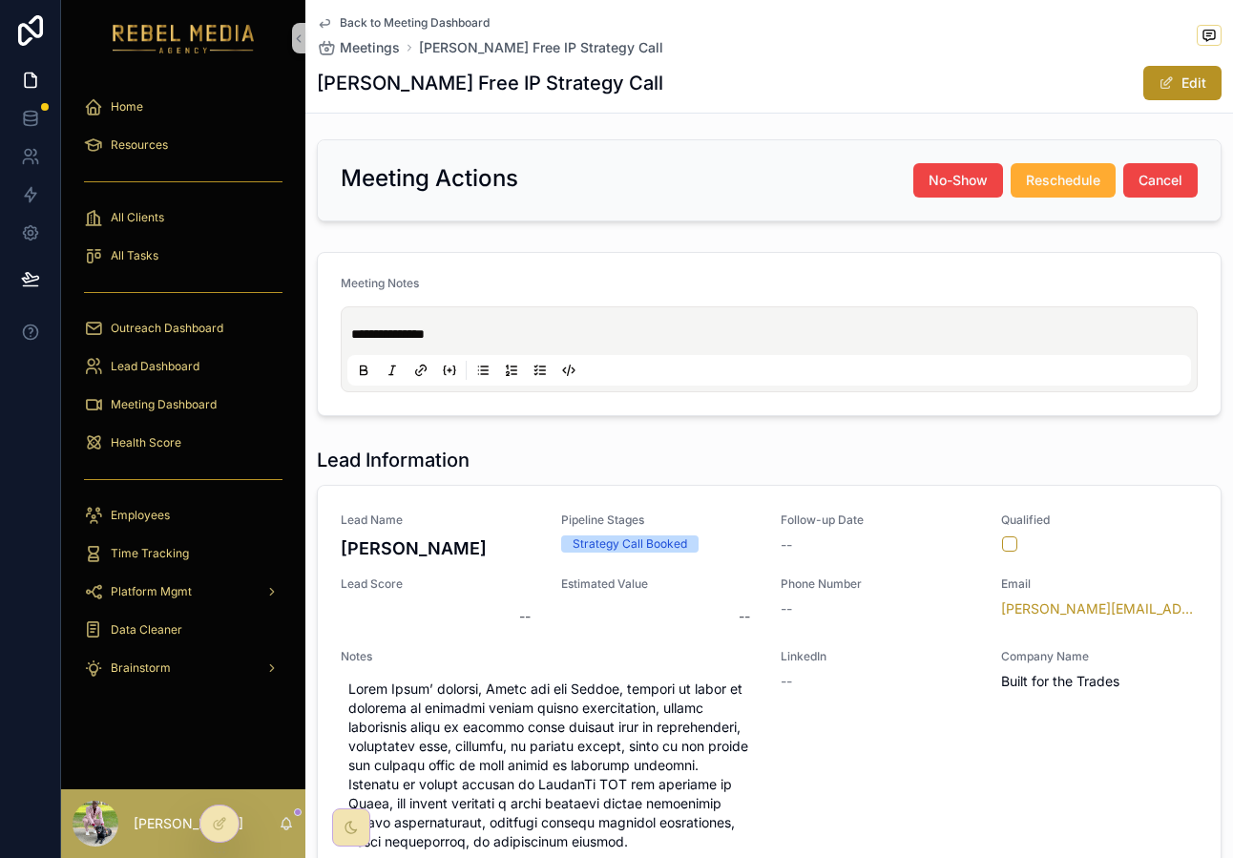
scroll to position [697, 0]
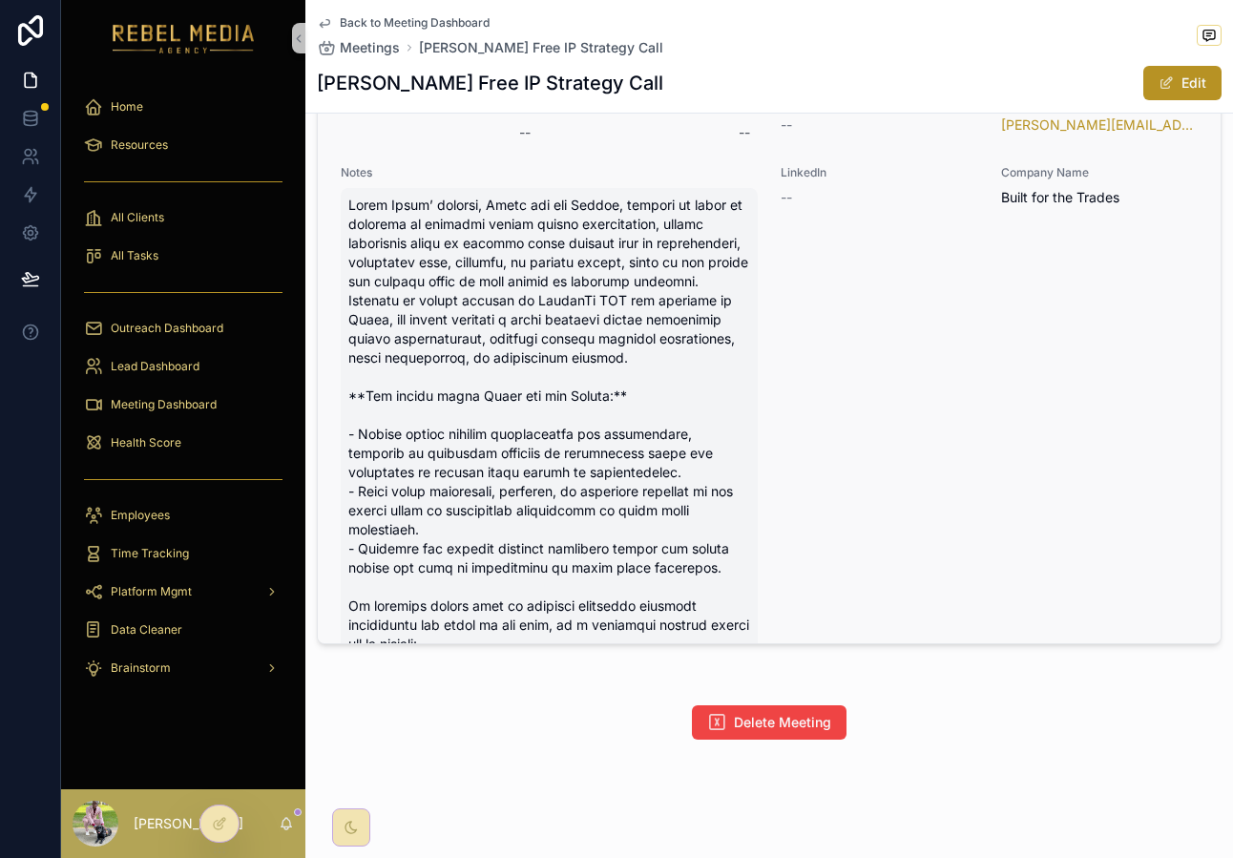
click at [524, 361] on span "scrollable content" at bounding box center [549, 578] width 402 height 764
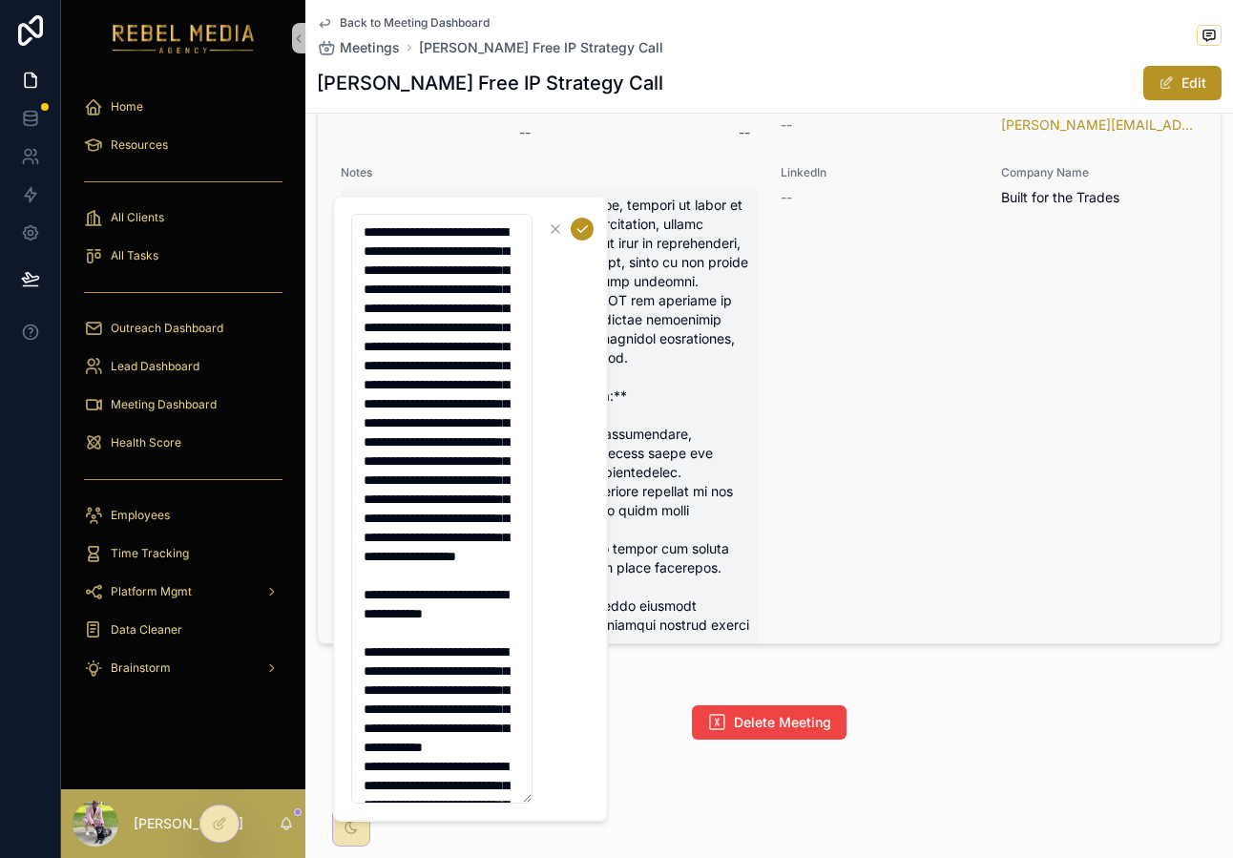
click at [641, 347] on span "scrollable content" at bounding box center [549, 578] width 402 height 764
click at [838, 326] on div "LinkedIn --" at bounding box center [880, 566] width 198 height 802
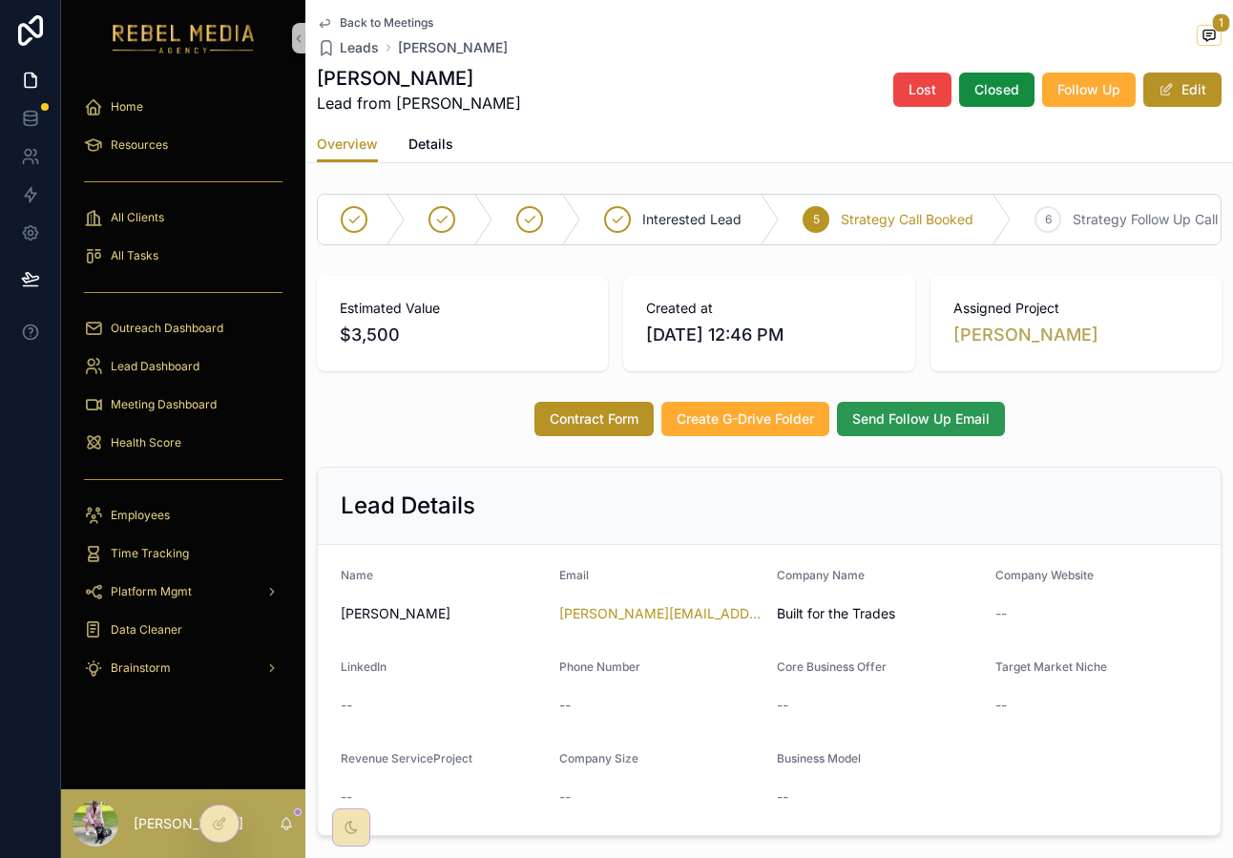
click at [905, 419] on span "Send Follow Up Email" at bounding box center [921, 419] width 137 height 19
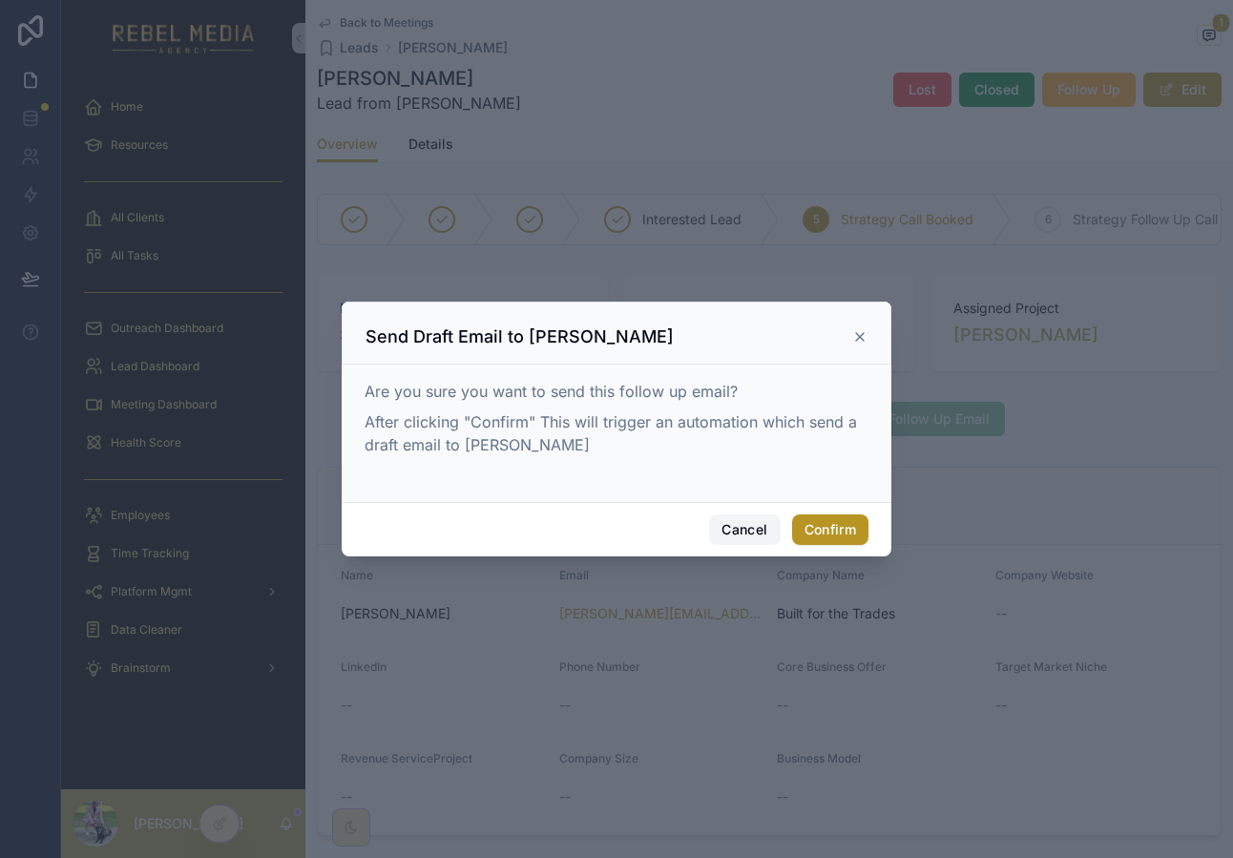
click at [757, 535] on button "Cancel" at bounding box center [744, 530] width 71 height 31
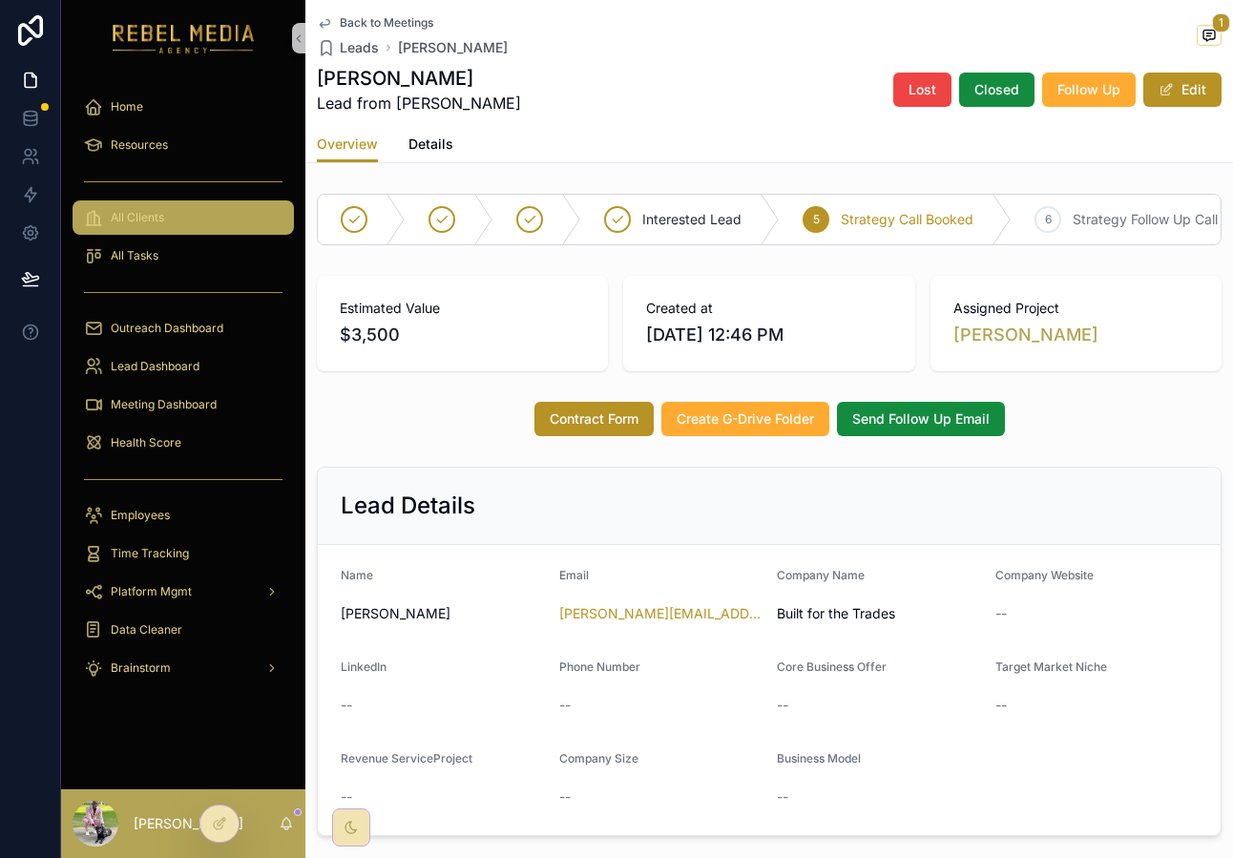
click at [226, 221] on div "All Clients" at bounding box center [183, 217] width 199 height 31
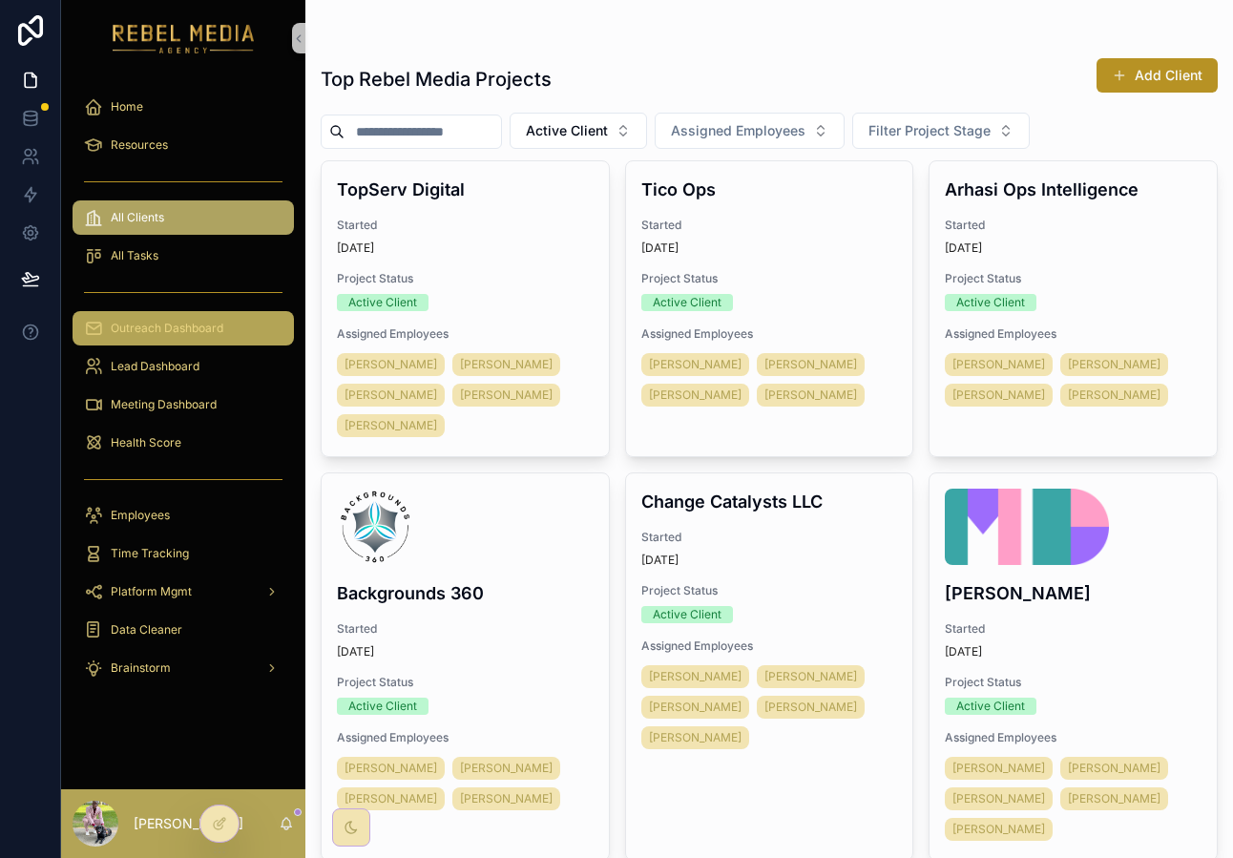
click at [211, 338] on div "Outreach Dashboard" at bounding box center [183, 328] width 199 height 31
